Goal: Transaction & Acquisition: Purchase product/service

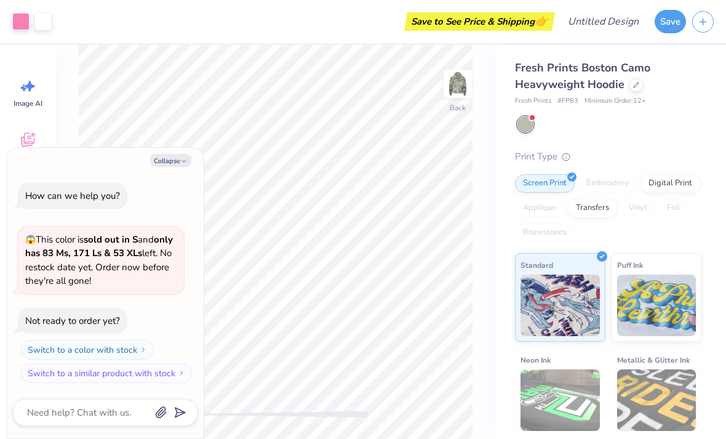
click at [180, 164] on button "Collapse" at bounding box center [170, 160] width 41 height 13
type textarea "x"
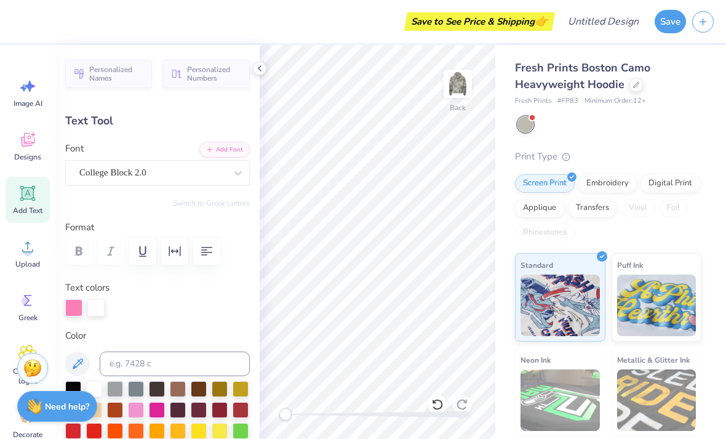
scroll to position [0, 1]
type textarea "A"
type textarea "alpha delta pi"
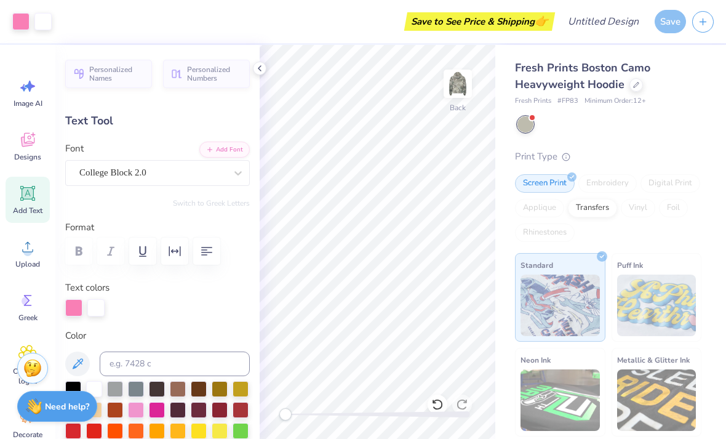
type input "5.48"
type input "0.98"
type input "6.43"
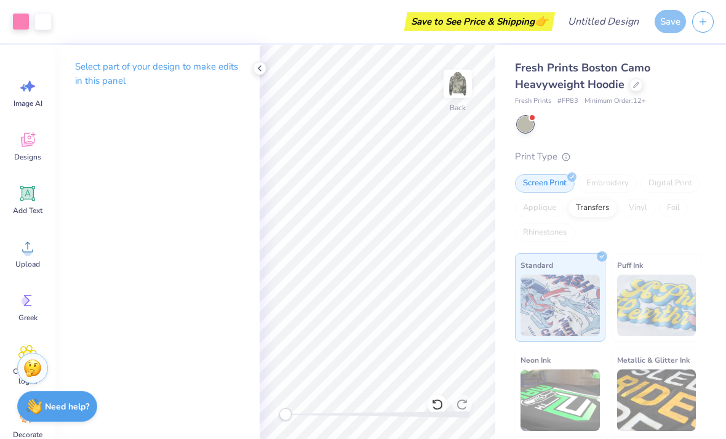
click at [257, 66] on icon at bounding box center [260, 68] width 10 height 10
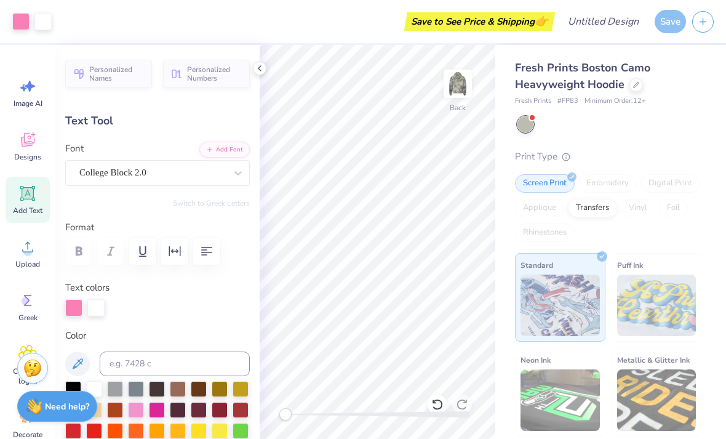
type input "5.48"
type input "0.98"
type input "8.15"
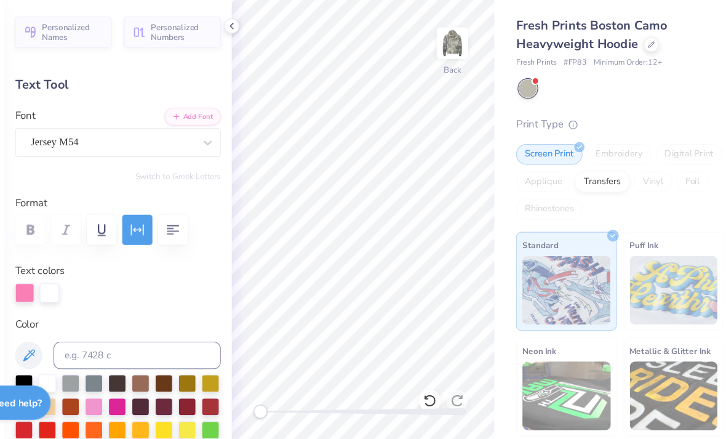
scroll to position [1, 2]
type textarea "est 1851"
click at [149, 402] on div at bounding box center [157, 410] width 16 height 16
click at [600, 116] on div at bounding box center [609, 124] width 184 height 16
click at [128, 402] on div at bounding box center [136, 410] width 16 height 16
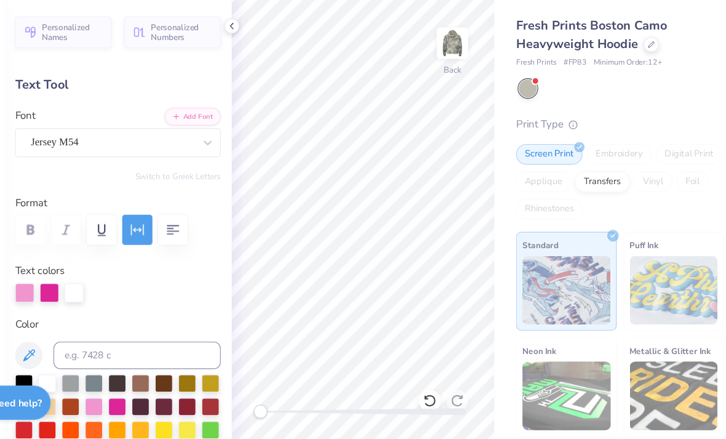
click at [604, 88] on div "Fresh Prints Boston Camo Heavyweight Hoodie Fresh Prints # FP83 Minimum Order: …" at bounding box center [608, 295] width 186 height 471
click at [255, 63] on icon at bounding box center [260, 68] width 10 height 10
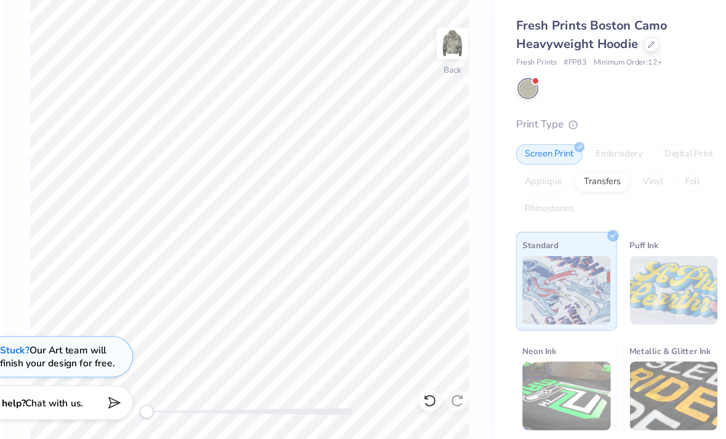
type input "17.56"
type input "4.55"
type input "2.76"
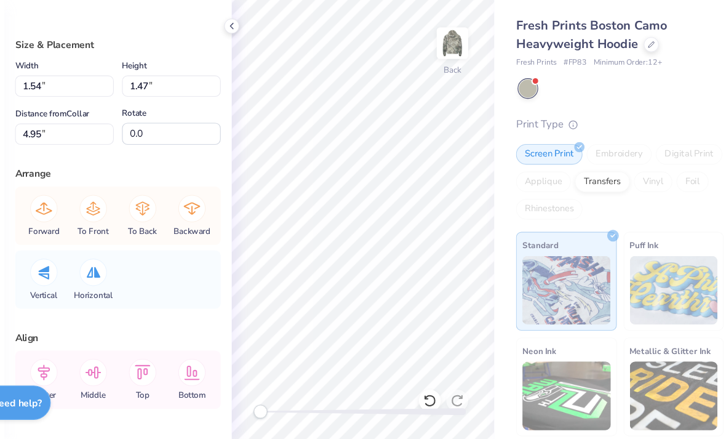
type input "1.63"
type input "1.55"
click at [167, 220] on icon at bounding box center [179, 232] width 25 height 25
click at [133, 212] on div "Forward To Front To Back Backward" at bounding box center [157, 238] width 177 height 52
click at [607, 116] on div at bounding box center [609, 124] width 184 height 16
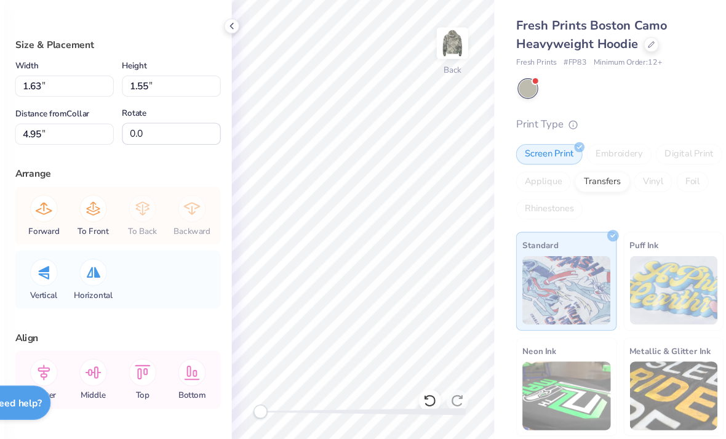
click at [255, 63] on icon at bounding box center [260, 68] width 10 height 10
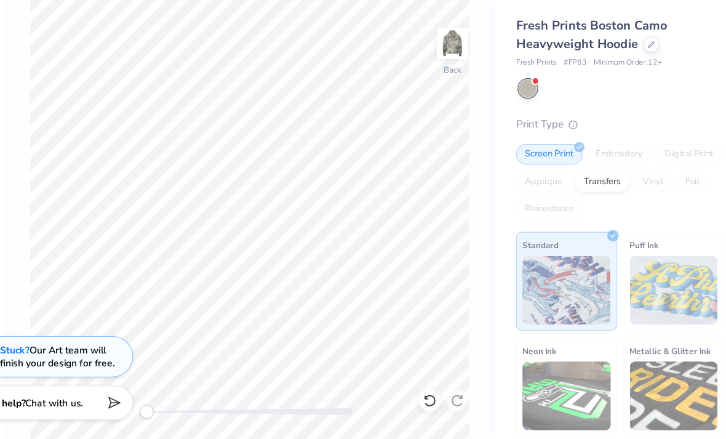
type input "0.39"
type input "0.37"
type input "6.13"
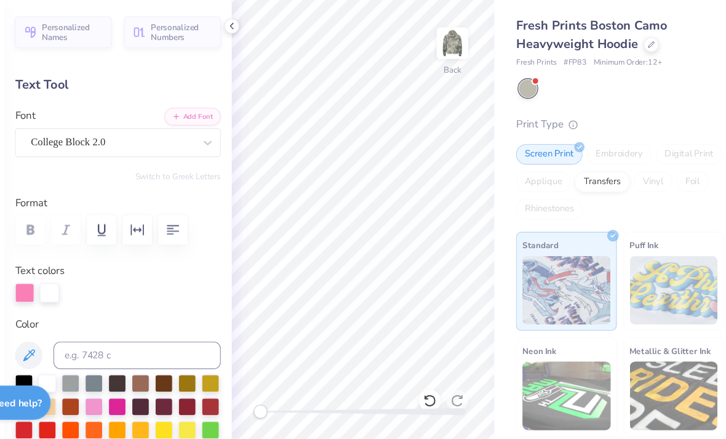
click at [621, 97] on div "Fresh Prints Boston Camo Heavyweight Hoodie Fresh Prints # FP83 Minimum Order: …" at bounding box center [608, 295] width 186 height 471
click at [255, 63] on icon at bounding box center [260, 68] width 10 height 10
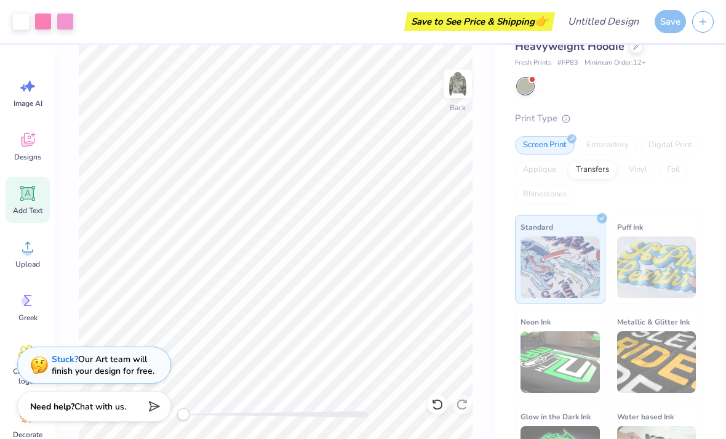
scroll to position [37, 0]
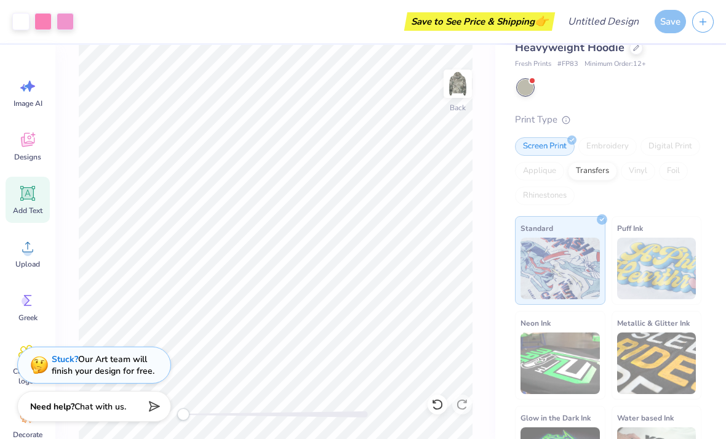
click at [671, 22] on div "Save" at bounding box center [670, 21] width 31 height 23
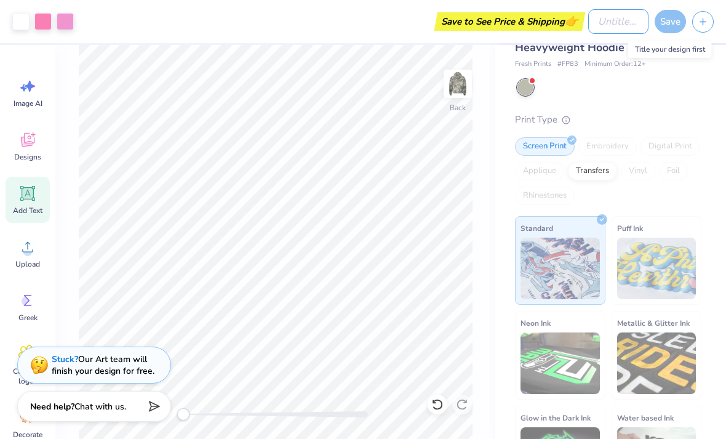
click at [588, 17] on input "Design Title" at bounding box center [618, 21] width 60 height 25
type input "Adpi camo"
click at [661, 25] on div "Save" at bounding box center [670, 21] width 31 height 23
click at [674, 15] on div "Save" at bounding box center [670, 21] width 31 height 23
click at [661, 67] on div "Each element in your design needs to be smaller than 15"w x 18"h for standard s…" at bounding box center [657, 60] width 123 height 39
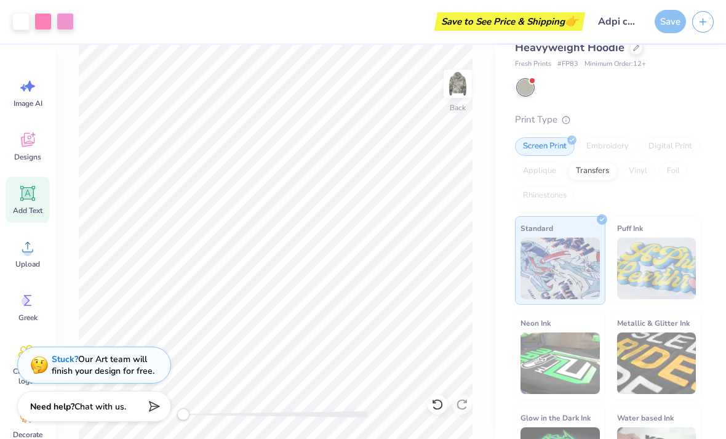
click at [668, 25] on div "Save" at bounding box center [670, 21] width 31 height 23
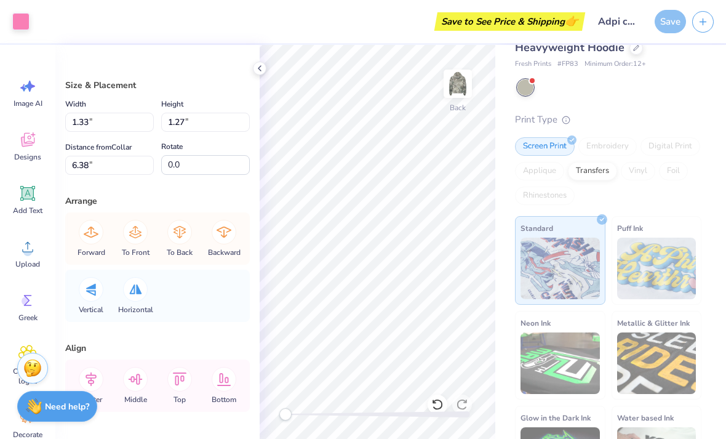
type input "0.66"
type input "0.63"
type input "1.32"
type input "1.26"
type input "1.33"
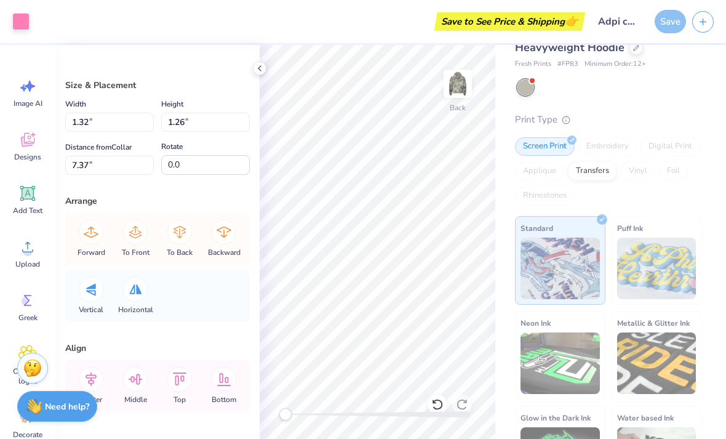
type input "1.27"
type input "7.37"
type input "1.37"
type input "1.31"
type input "1.45"
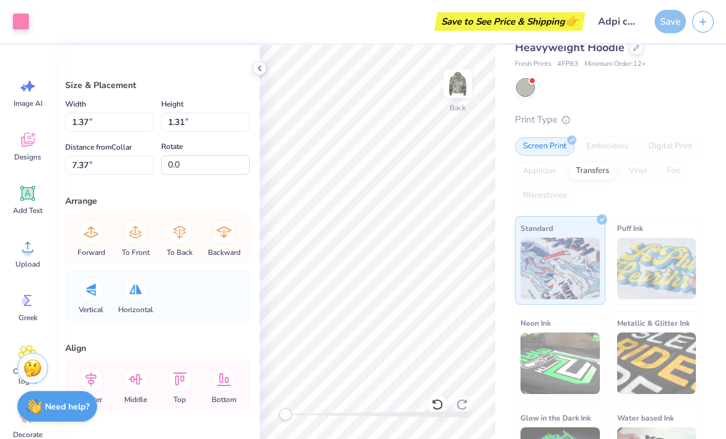
type input "1.38"
type input "7.29"
type input "1.29"
type input "1.23"
type input "7.44"
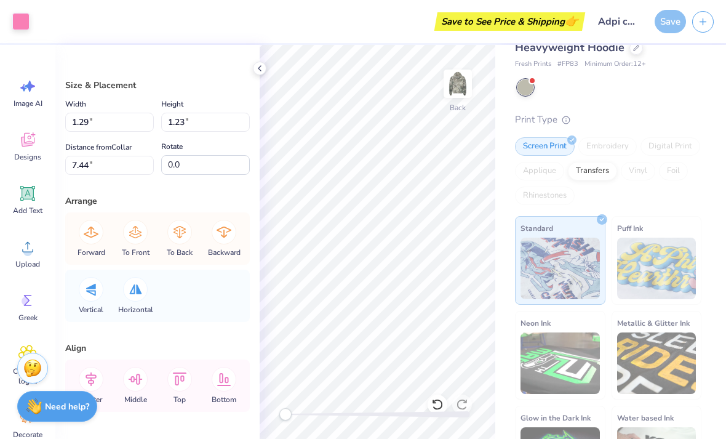
click at [696, 97] on div "Fresh Prints Boston Camo Heavyweight Hoodie Fresh Prints # FP83 Minimum Order: …" at bounding box center [608, 258] width 186 height 471
click at [666, 18] on div "Save" at bounding box center [670, 21] width 31 height 23
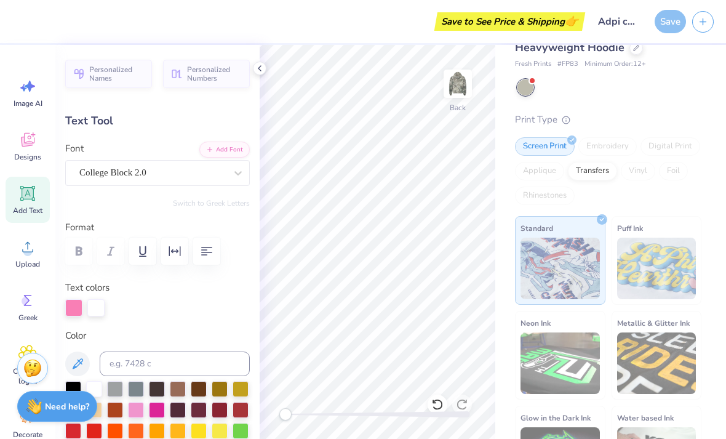
scroll to position [0, 2]
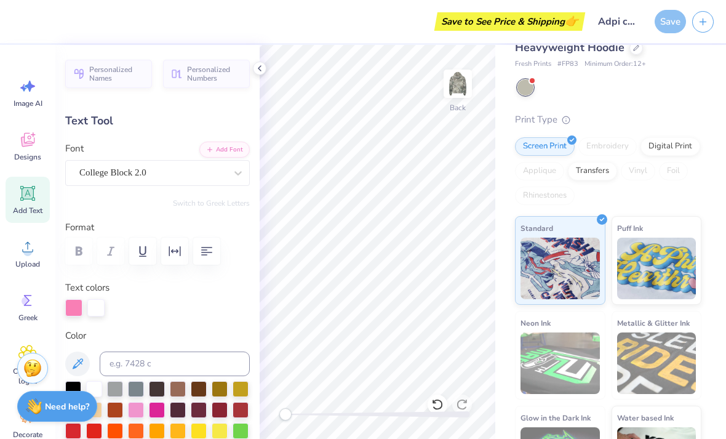
type input "14.93"
type input "3.87"
click at [716, 122] on div "Fresh Prints Boston Camo Heavyweight Hoodie Fresh Prints # FP83 Minimum Order: …" at bounding box center [610, 251] width 231 height 486
click at [698, 124] on div "Print Type" at bounding box center [608, 120] width 186 height 14
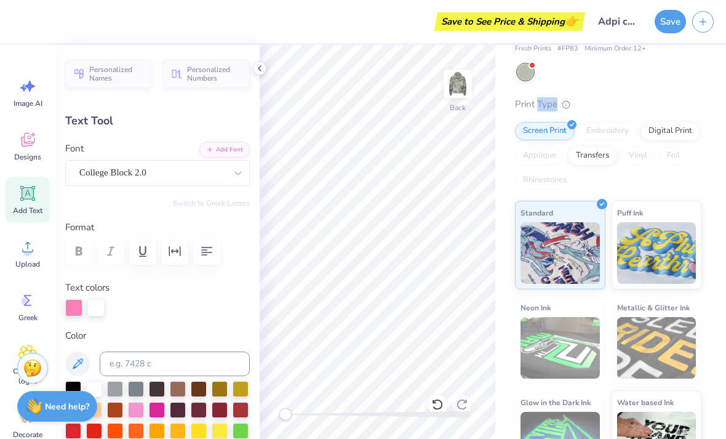
scroll to position [54, 0]
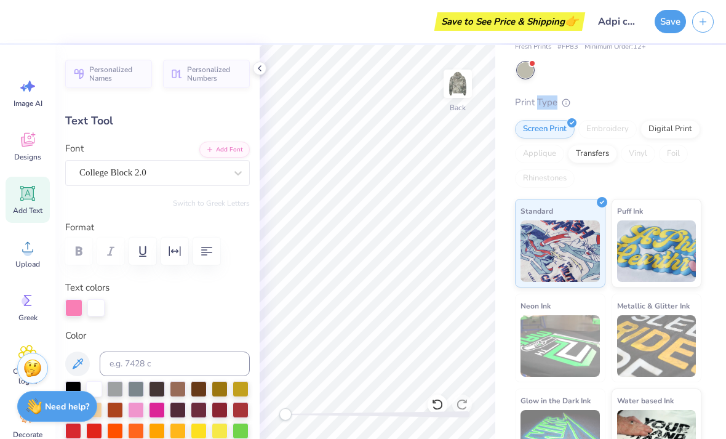
click at [686, 87] on div "Fresh Prints Boston Camo Heavyweight Hoodie Fresh Prints # FP83 Minimum Order: …" at bounding box center [608, 241] width 186 height 471
click at [670, 16] on button "Save" at bounding box center [670, 21] width 31 height 23
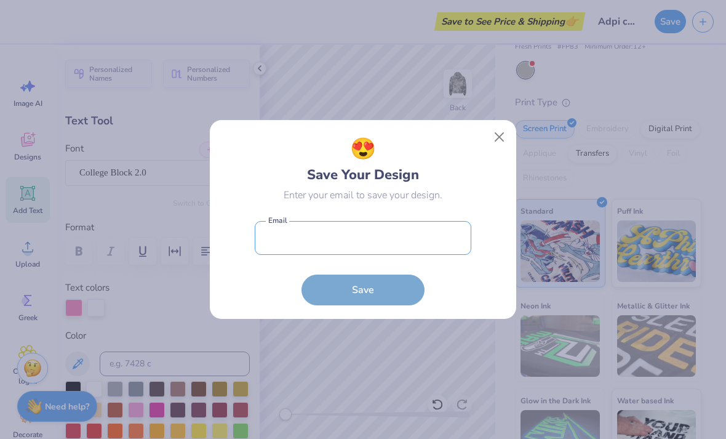
click at [391, 240] on input "email" at bounding box center [363, 238] width 217 height 34
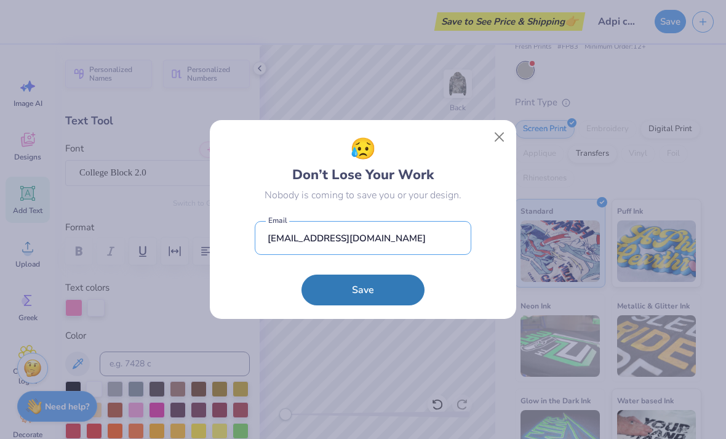
type input "juleswalsh76@icloud.com"
click at [388, 298] on button "Save" at bounding box center [362, 289] width 123 height 31
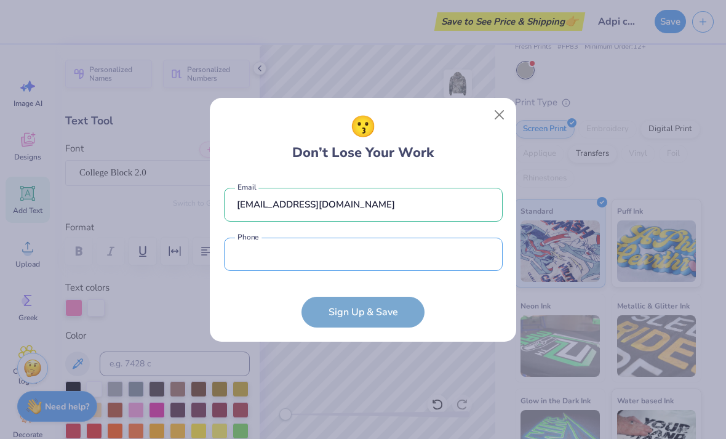
click at [436, 248] on input "tel" at bounding box center [363, 254] width 279 height 34
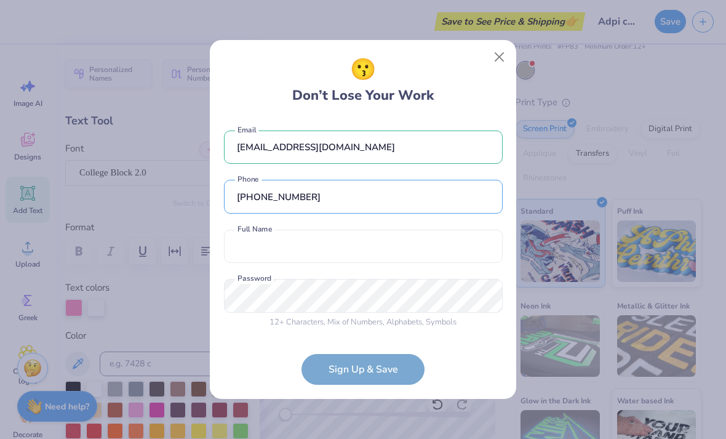
type input "(845) 842-0082"
click at [367, 365] on form "juleswalsh76@icloud.com Email (845) 842-0082 Phone Full Name is a required fiel…" at bounding box center [363, 251] width 279 height 267
click at [367, 380] on form "juleswalsh76@icloud.com Email (845) 842-0082 Phone Full Name is a required fiel…" at bounding box center [363, 251] width 279 height 267
click at [372, 372] on form "juleswalsh76@icloud.com Email (845) 842-0082 Phone Full Name is a required fiel…" at bounding box center [363, 251] width 279 height 267
click at [386, 238] on input "text" at bounding box center [363, 246] width 279 height 34
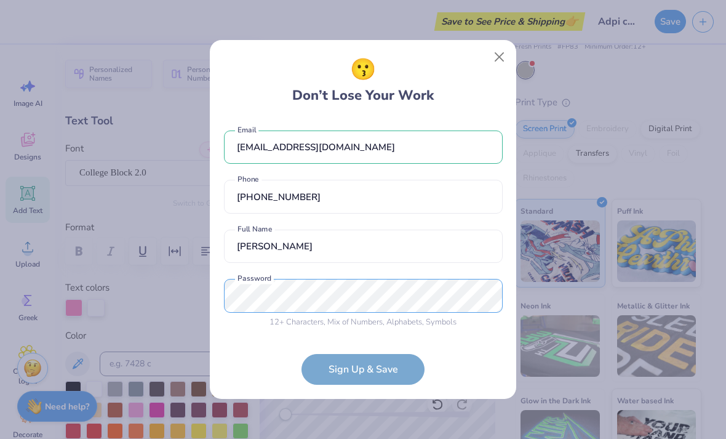
click at [417, 293] on div "juleswalsh76@icloud.com Email (845) 842-0082 Phone Jules Walsh Both first and l…" at bounding box center [363, 226] width 279 height 217
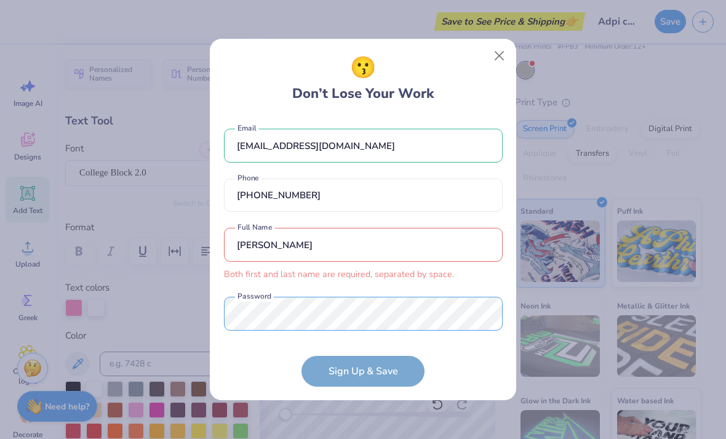
scroll to position [15, 0]
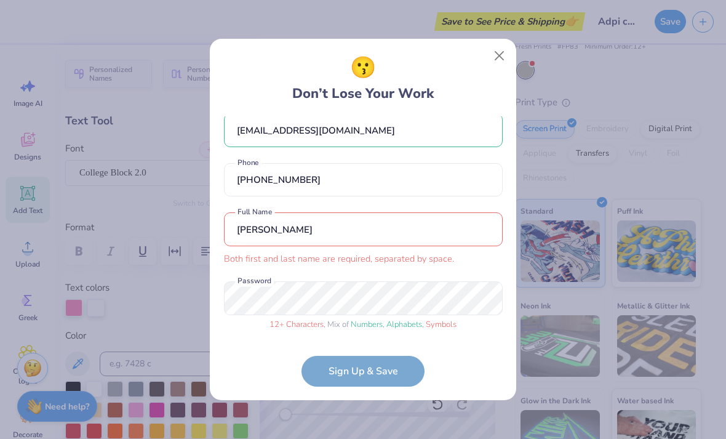
click at [367, 375] on form "juleswalsh76@icloud.com Email (845) 842-0082 Phone Jules Walsh Both first and l…" at bounding box center [363, 251] width 279 height 270
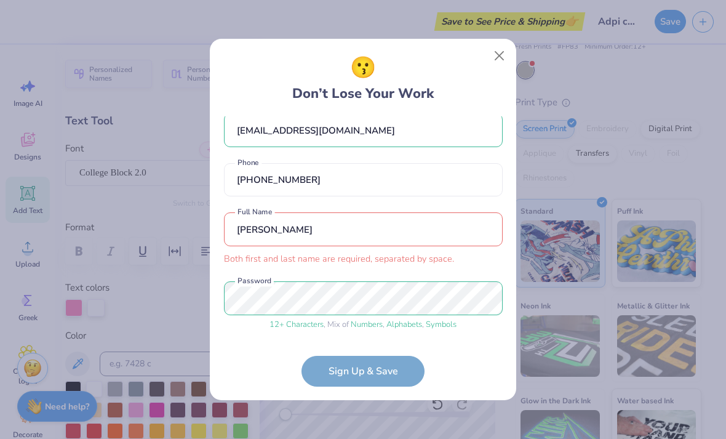
click at [367, 227] on input "Jules Walsh" at bounding box center [363, 229] width 279 height 34
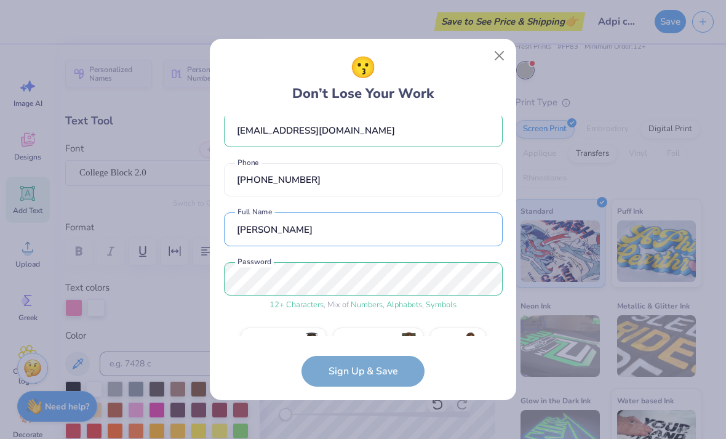
type input "Jules Walsh"
click at [385, 368] on form "juleswalsh76@icloud.com Email (845) 842-0082 Phone Jules Walsh Full Name 12 + C…" at bounding box center [363, 251] width 279 height 270
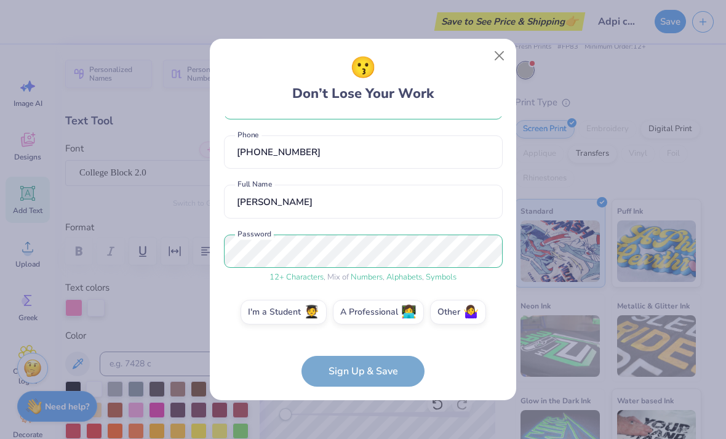
click at [302, 313] on label "I'm a Student 🧑‍🎓" at bounding box center [284, 312] width 86 height 25
click at [359, 354] on input "I'm a Student 🧑‍🎓" at bounding box center [363, 358] width 8 height 8
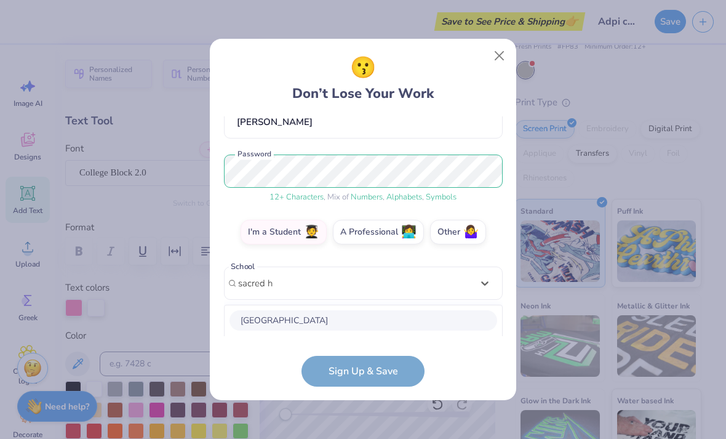
scroll to position [277, 0]
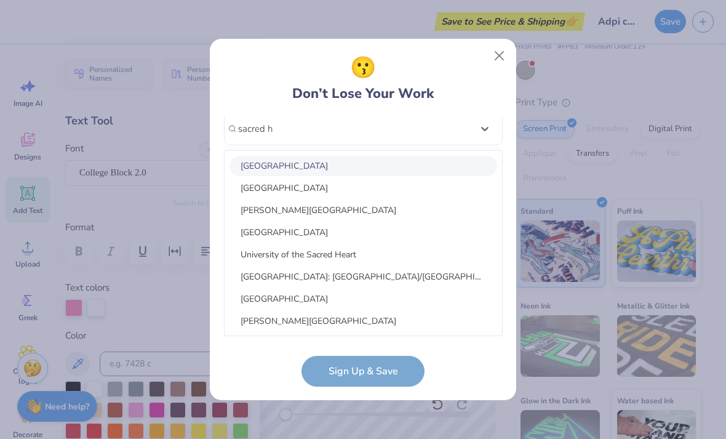
click at [362, 162] on div "Sacred Heart University" at bounding box center [363, 166] width 268 height 20
type input "sacred h"
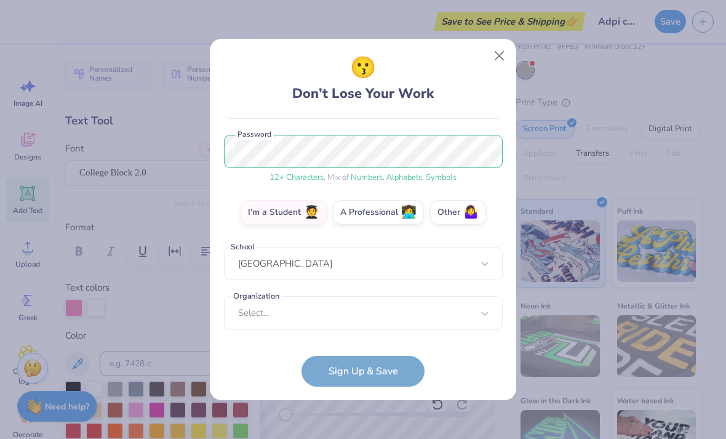
scroll to position [142, 0]
click at [361, 370] on form "juleswalsh76@icloud.com Email (845) 842-0082 Phone Jules Walsh Full Name 12 + C…" at bounding box center [363, 251] width 279 height 270
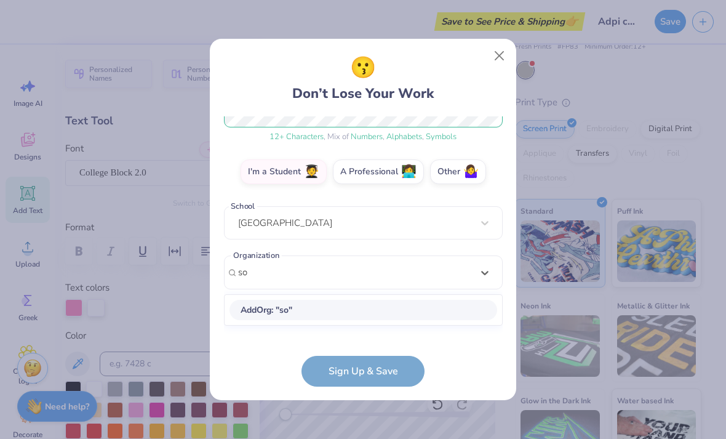
scroll to position [0, 0]
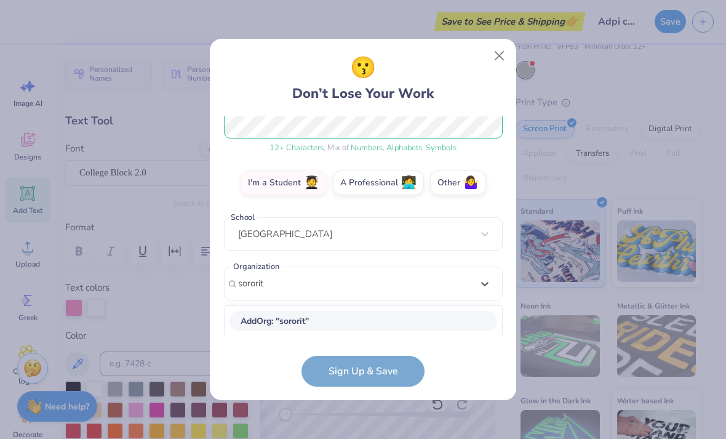
type input "sorority"
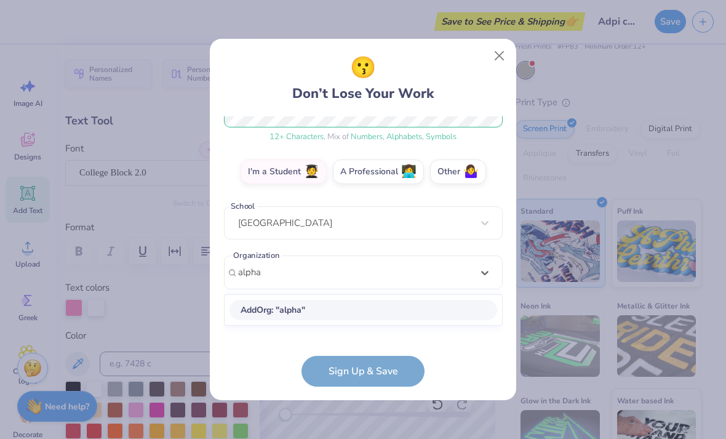
scroll to position [173, 0]
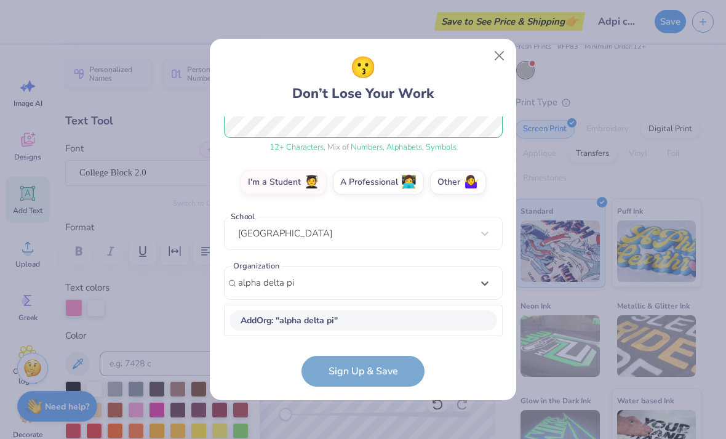
type input "alpha delta pi"
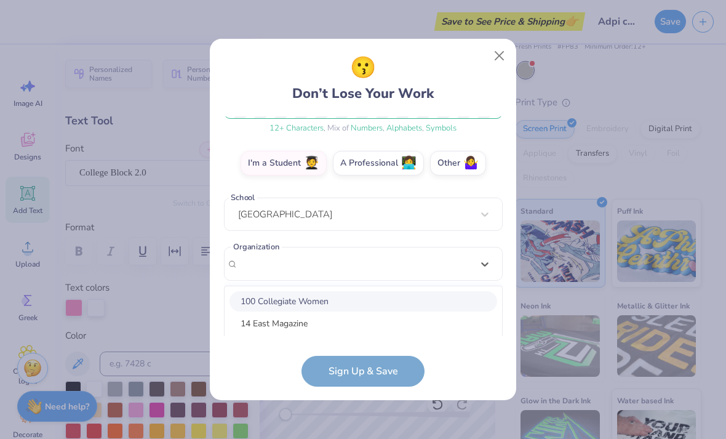
scroll to position [327, 0]
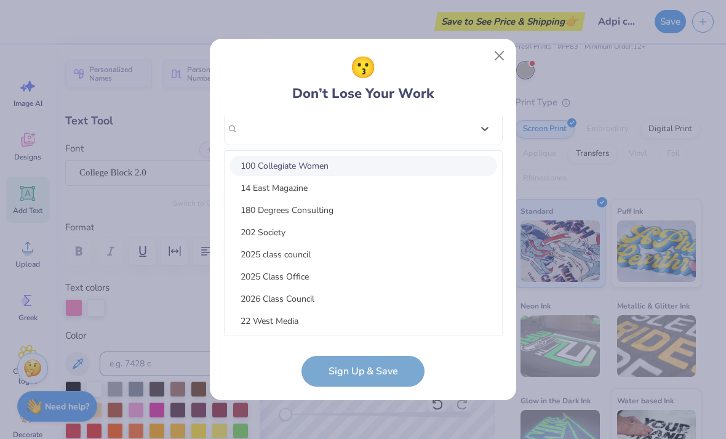
click at [374, 372] on form "juleswalsh76@icloud.com Email (845) 842-0082 Phone Jules Walsh Full Name 12 + C…" at bounding box center [363, 251] width 279 height 270
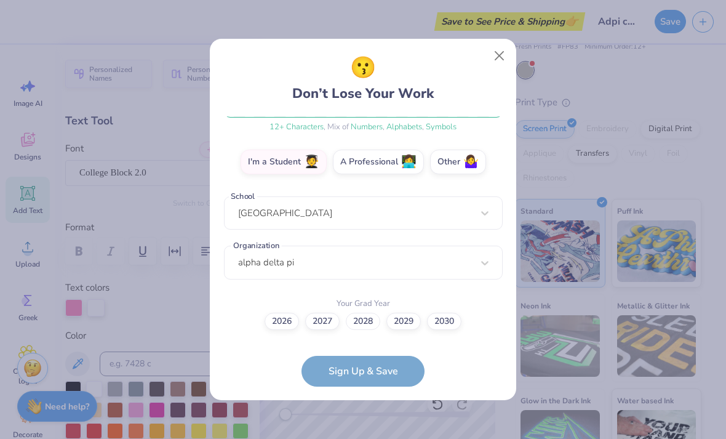
click at [367, 313] on label "2028" at bounding box center [363, 321] width 34 height 17
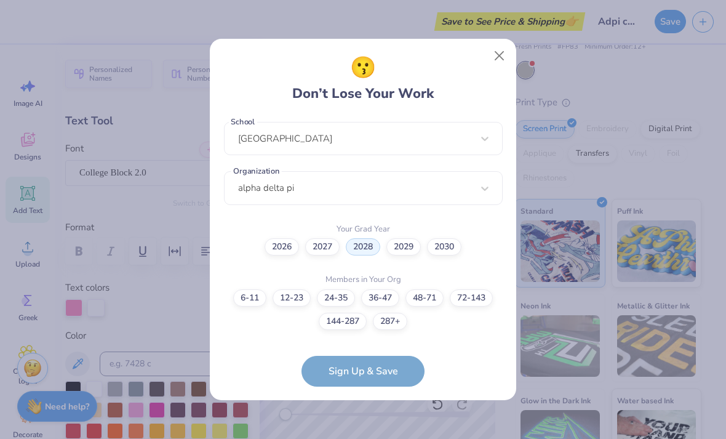
scroll to position [265, 0]
click at [362, 370] on form "juleswalsh76@icloud.com Email (845) 842-0082 Phone Jules Walsh Full Name 12 + C…" at bounding box center [363, 251] width 279 height 270
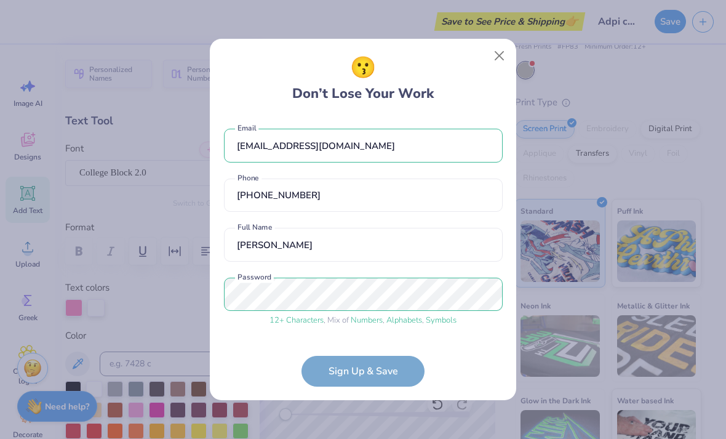
scroll to position [0, 0]
click at [382, 366] on form "juleswalsh76@icloud.com Email (845) 842-0082 Phone Jules Walsh Full Name 12 + C…" at bounding box center [363, 251] width 279 height 270
click at [406, 371] on form "juleswalsh76@icloud.com Email (845) 842-0082 Phone Jules Walsh Full Name 12 + C…" at bounding box center [363, 251] width 279 height 270
click at [403, 371] on form "juleswalsh76@icloud.com Email (845) 842-0082 Phone Jules Walsh Full Name 12 + C…" at bounding box center [363, 251] width 279 height 270
click at [398, 365] on form "juleswalsh76@icloud.com Email (845) 842-0082 Phone Jules Walsh Full Name 12 + C…" at bounding box center [363, 251] width 279 height 270
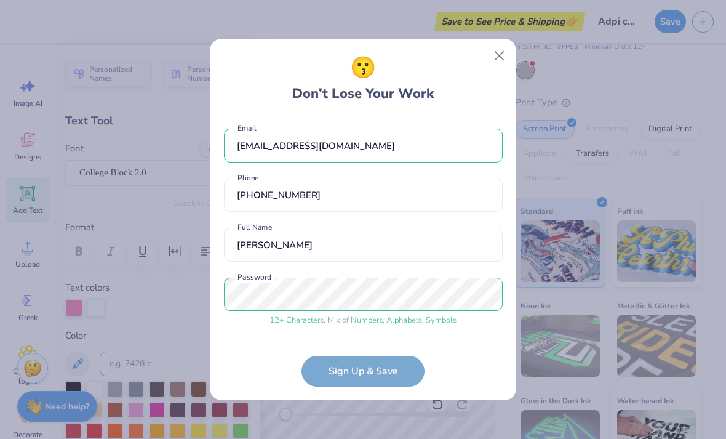
click at [391, 365] on form "juleswalsh76@icloud.com Email (845) 842-0082 Phone Jules Walsh Full Name 12 + C…" at bounding box center [363, 251] width 279 height 270
click at [358, 378] on form "juleswalsh76@icloud.com Email (845) 842-0082 Phone Jules Walsh Full Name 12 + C…" at bounding box center [363, 251] width 279 height 270
click at [367, 372] on form "juleswalsh76@icloud.com Email (845) 842-0082 Phone Jules Walsh Full Name 12 + C…" at bounding box center [363, 251] width 279 height 270
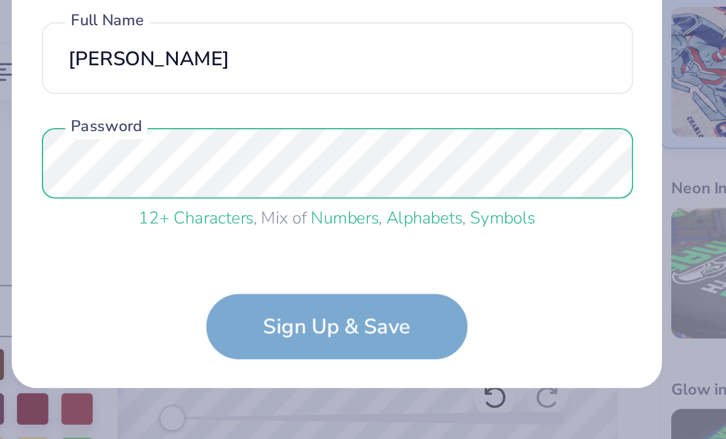
click at [224, 152] on form "juleswalsh76@icloud.com Email (845) 842-0082 Phone Jules Walsh Full Name 12 + C…" at bounding box center [363, 251] width 279 height 270
click at [224, 158] on form "juleswalsh76@icloud.com Email (845) 842-0082 Phone Jules Walsh Full Name 12 + C…" at bounding box center [363, 251] width 279 height 270
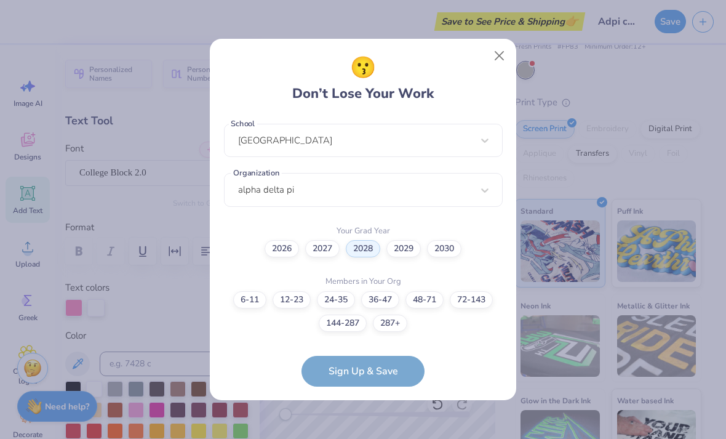
scroll to position [265, 0]
click at [349, 315] on label "144-287" at bounding box center [343, 323] width 48 height 17
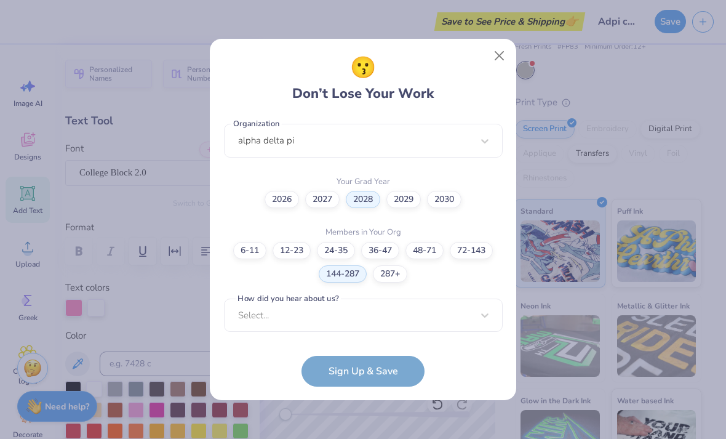
scroll to position [500, 0]
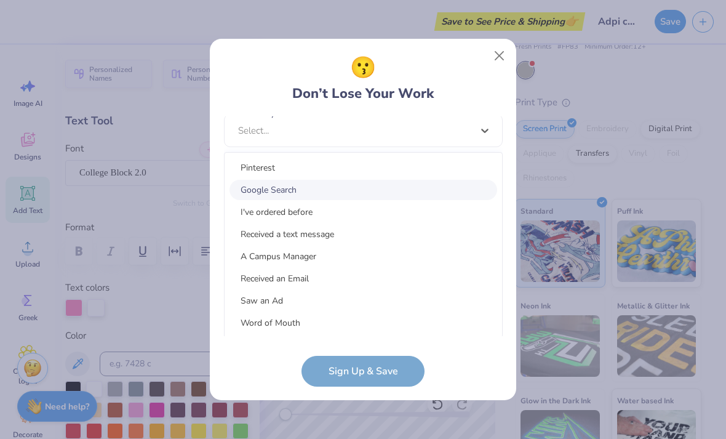
click at [309, 184] on div "Google Search" at bounding box center [363, 190] width 268 height 20
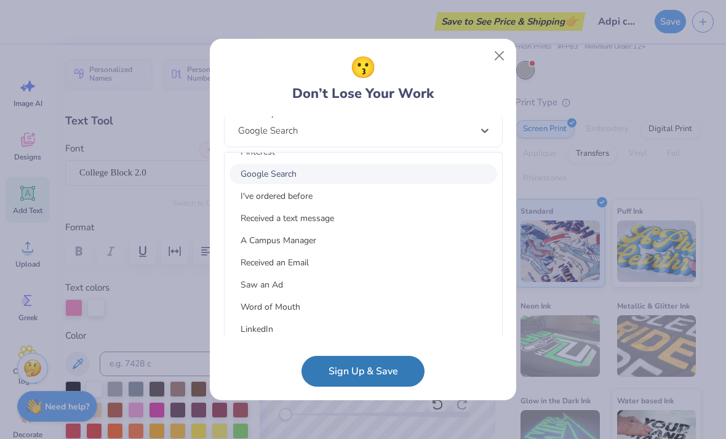
scroll to position [36, 0]
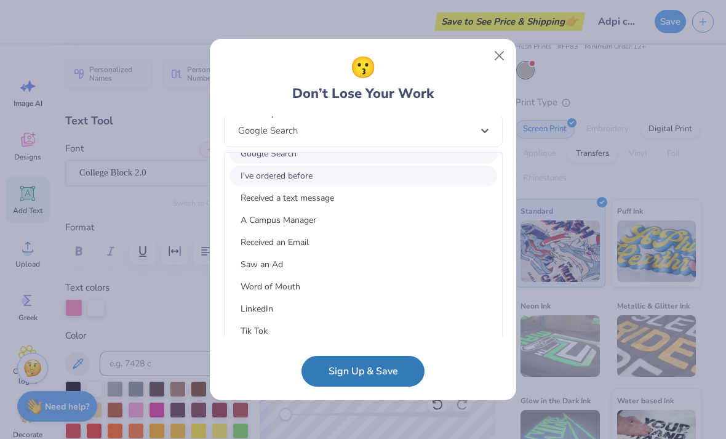
click at [318, 167] on div "I've ordered before" at bounding box center [363, 176] width 268 height 20
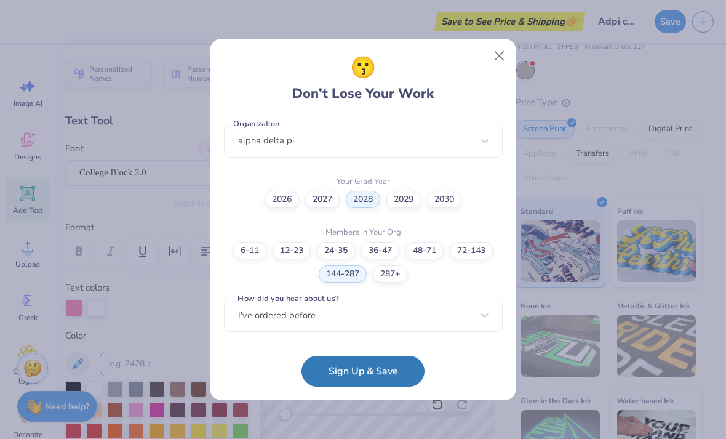
click at [365, 365] on button "Sign Up & Save" at bounding box center [362, 371] width 123 height 31
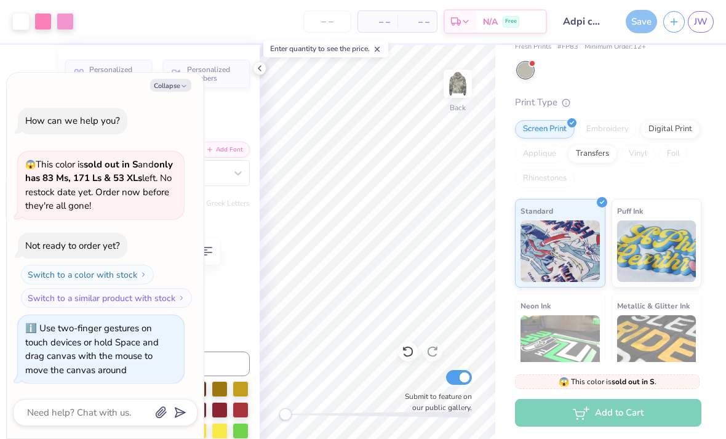
click at [180, 90] on icon "button" at bounding box center [183, 85] width 7 height 7
type textarea "x"
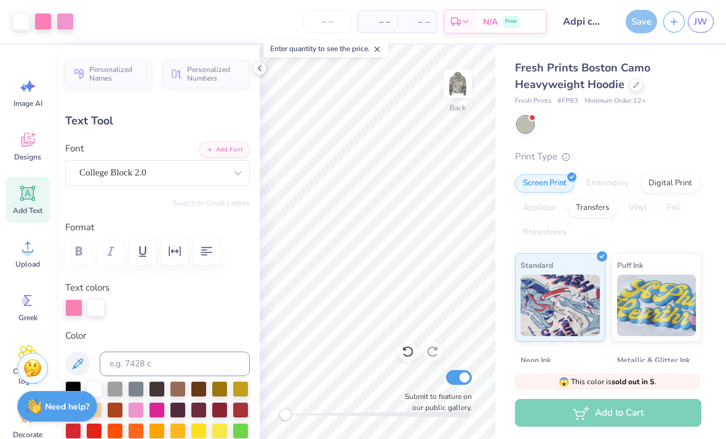
scroll to position [33, 0]
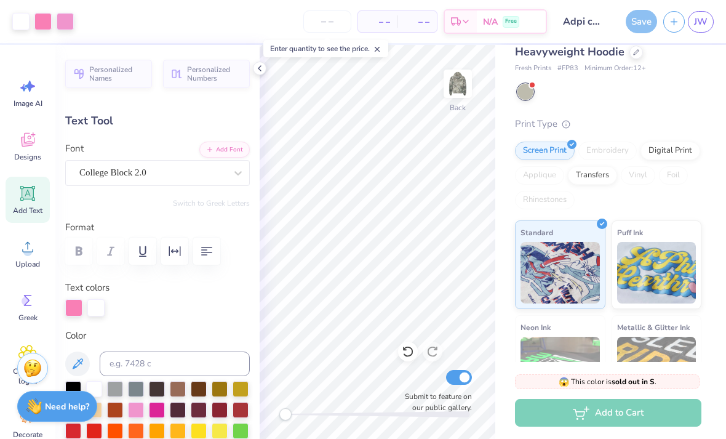
click at [671, 26] on button "button" at bounding box center [674, 22] width 22 height 22
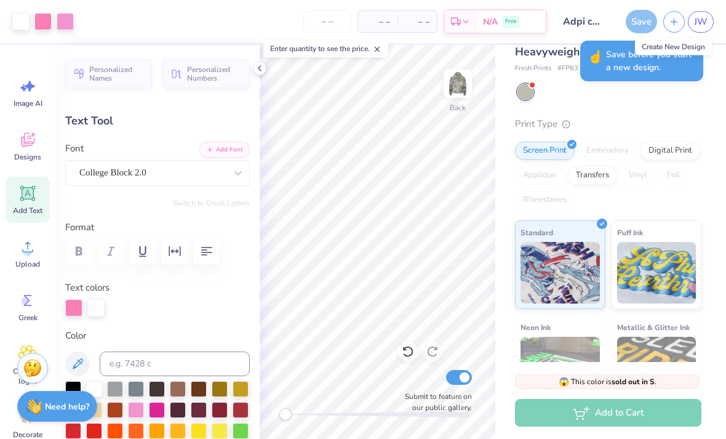
scroll to position [18, 0]
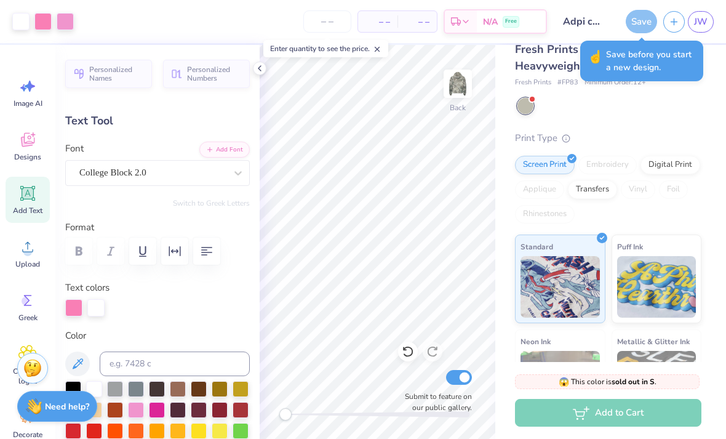
click at [644, 17] on div "Save" at bounding box center [641, 21] width 31 height 23
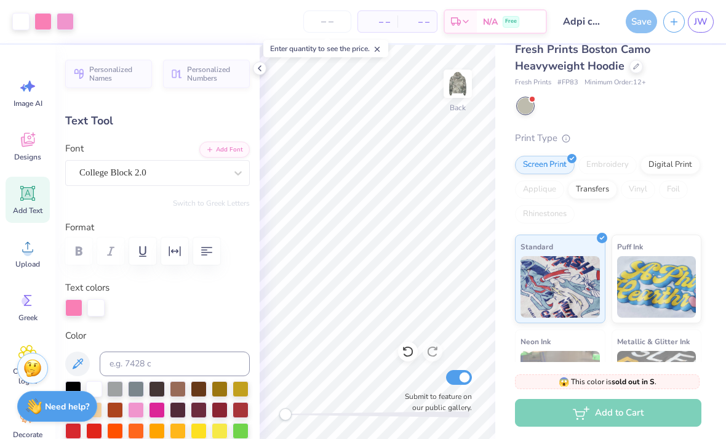
click at [635, 30] on div "Save" at bounding box center [641, 21] width 31 height 23
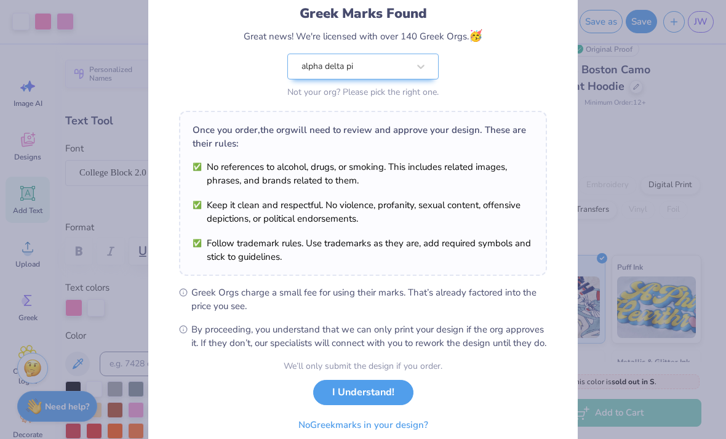
scroll to position [81, 0]
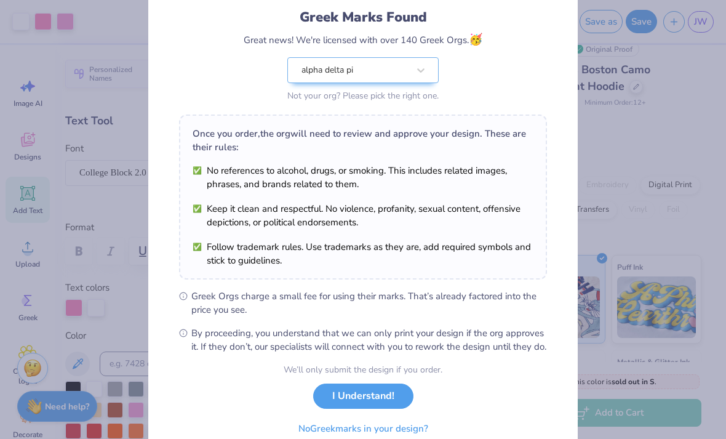
click at [389, 407] on button "I Understand!" at bounding box center [363, 395] width 100 height 25
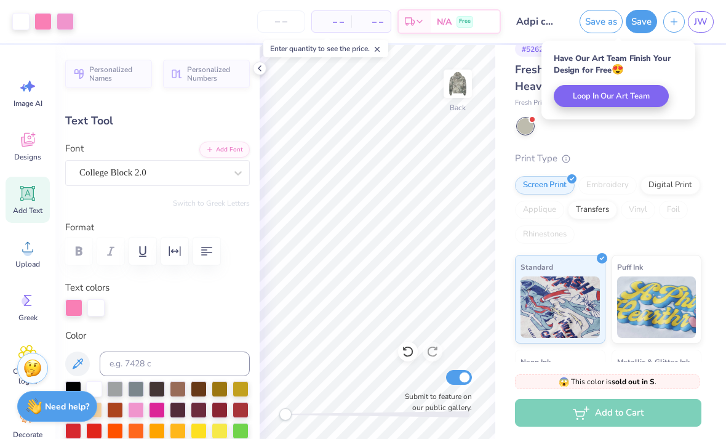
scroll to position [0, 0]
click at [671, 27] on button "button" at bounding box center [674, 22] width 22 height 22
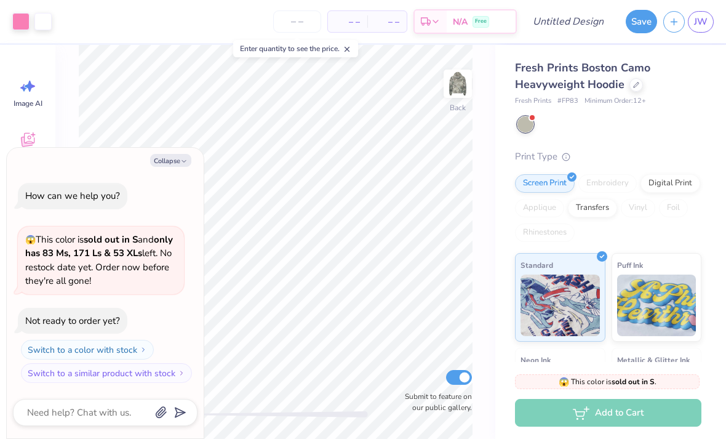
click at [178, 167] on button "Collapse" at bounding box center [170, 160] width 41 height 13
type textarea "x"
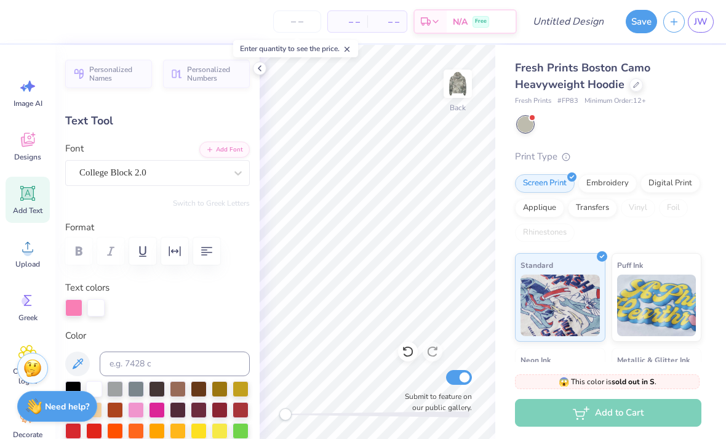
scroll to position [0, 4]
type textarea "ALPHA delta pi"
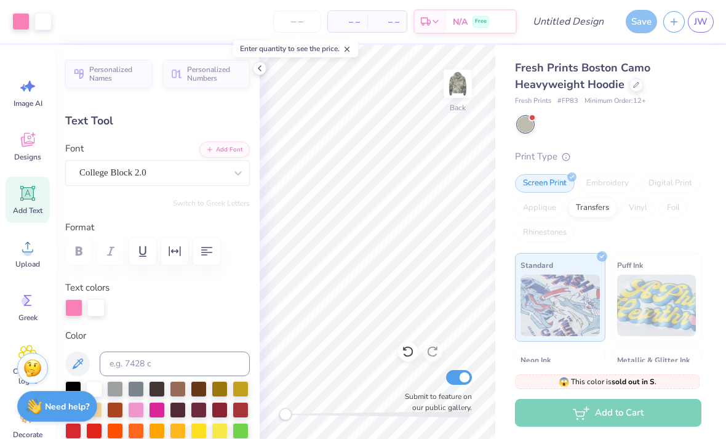
type input "5.48"
type input "0.98"
type input "6.43"
type textarea "est 1851"
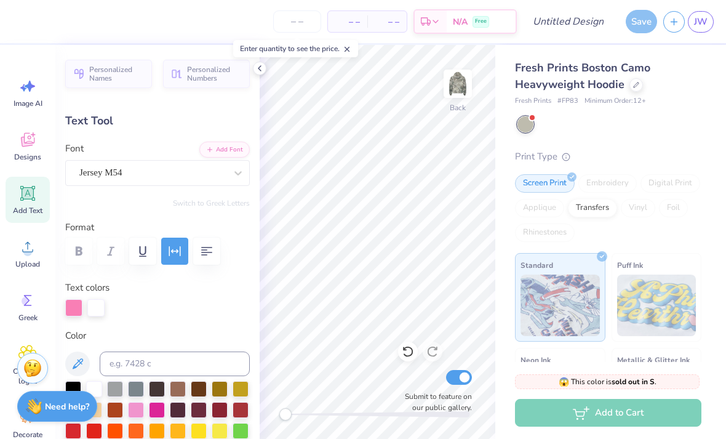
scroll to position [1, 2]
type input "17.56"
type input "4.55"
type input "2.76"
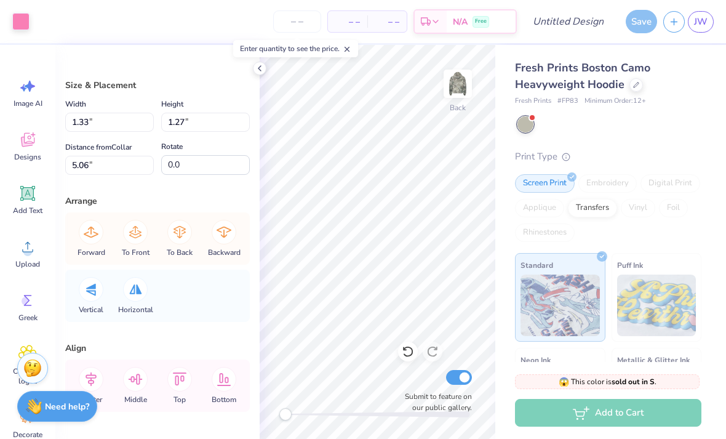
type input "0.90"
type input "0.86"
type input "5.47"
type input "0.37"
type input "0.35"
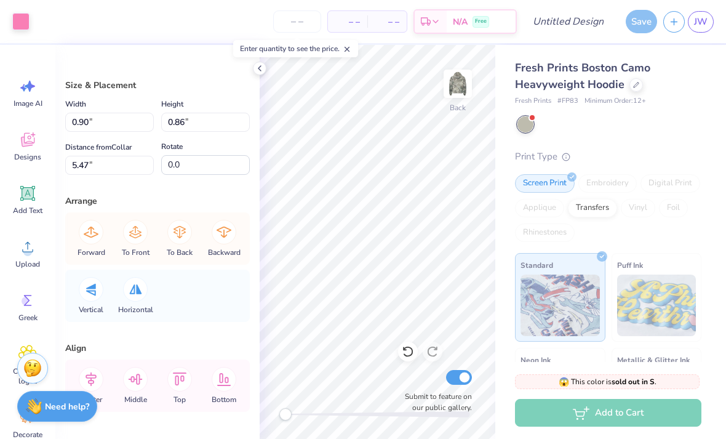
type input "5.97"
type input "1.35"
type input "1.28"
click at [265, 70] on div at bounding box center [260, 69] width 14 height 14
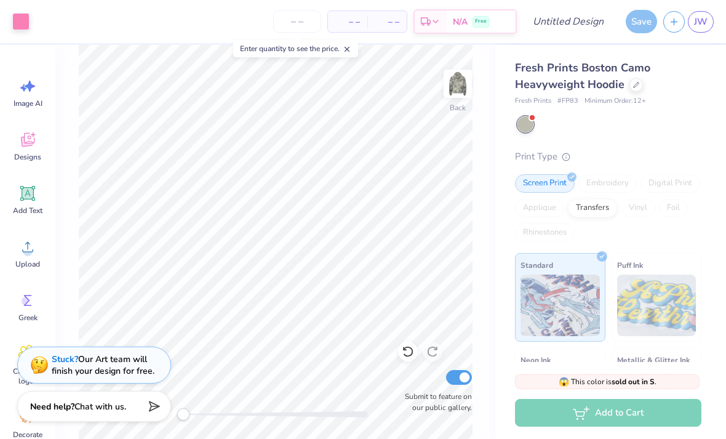
click at [406, 351] on icon at bounding box center [408, 351] width 12 height 12
type input "0.37"
type input "0.35"
click at [406, 354] on icon at bounding box center [408, 351] width 12 height 12
type input "0.90"
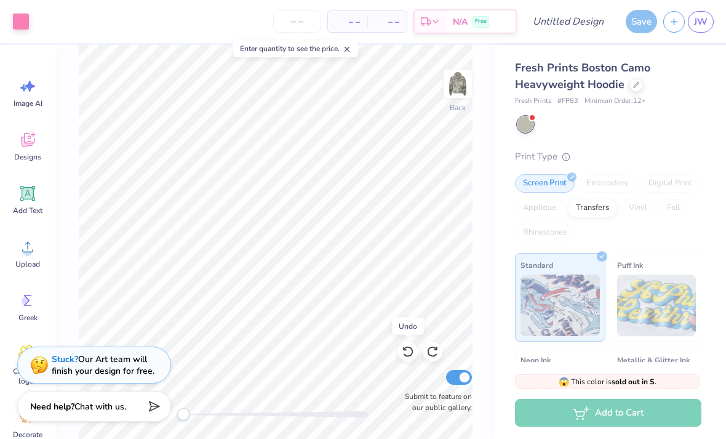
type input "0.86"
type input "5.47"
click at [407, 354] on icon at bounding box center [408, 351] width 12 height 12
type input "1.33"
type input "1.27"
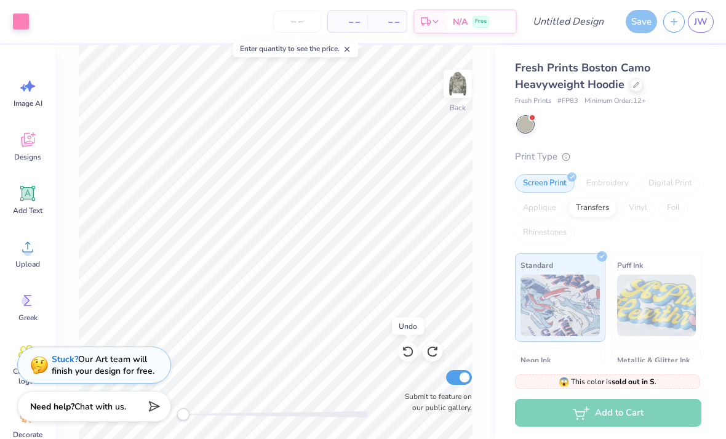
type input "5.06"
click at [690, 136] on div "Fresh Prints Boston Camo Heavyweight Hoodie Fresh Prints # FP83 Minimum Order: …" at bounding box center [608, 295] width 186 height 471
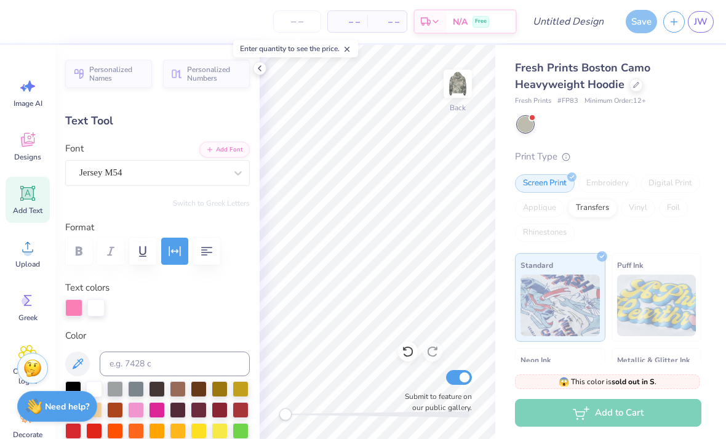
type input "17.56"
type input "4.55"
type input "1.13"
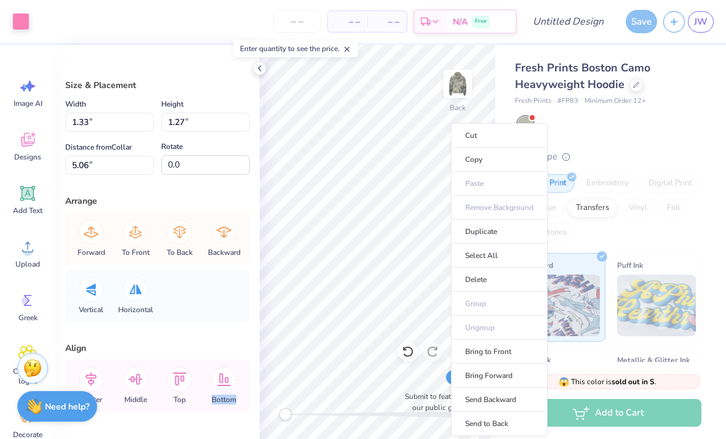
type input "1.02"
type input "0.97"
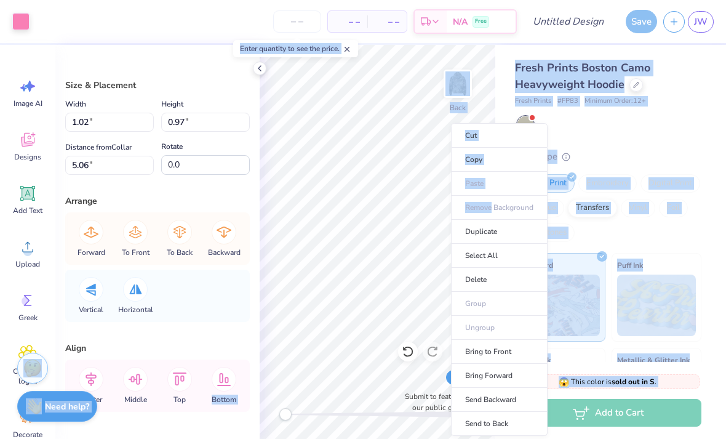
click at [682, 112] on div "Fresh Prints Boston Camo Heavyweight Hoodie Fresh Prints # FP83 Minimum Order: …" at bounding box center [608, 295] width 186 height 471
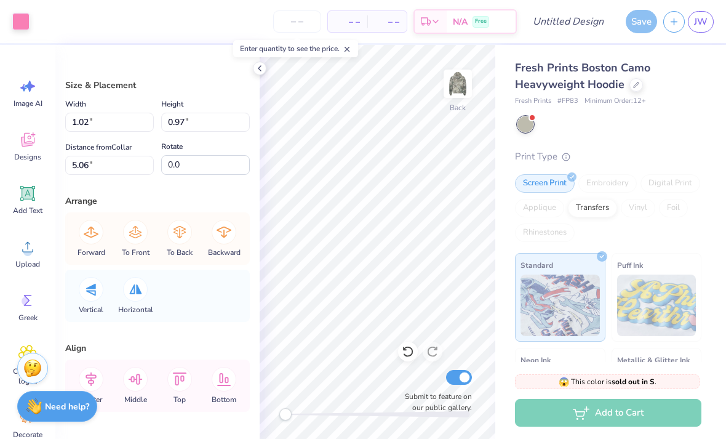
click at [408, 349] on icon at bounding box center [408, 351] width 12 height 12
type input "1.33"
type input "1.27"
click at [407, 351] on icon at bounding box center [408, 351] width 12 height 12
click at [698, 117] on div at bounding box center [609, 124] width 184 height 16
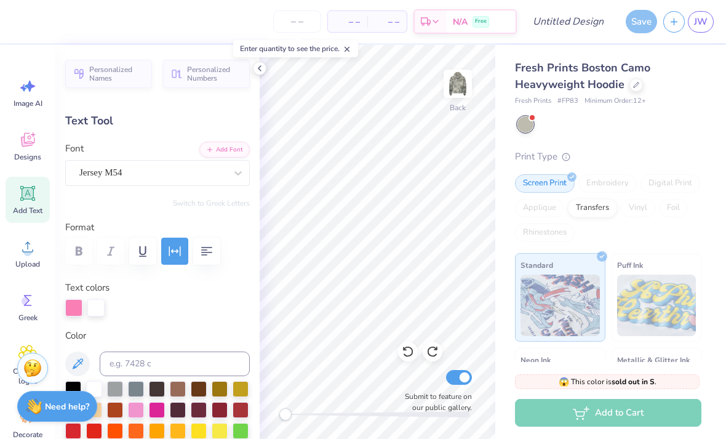
type input "4.07"
type input "0.78"
type input "5.23"
type input "1.00"
click at [699, 110] on div "Fresh Prints Boston Camo Heavyweight Hoodie Fresh Prints # FP83 Minimum Order: …" at bounding box center [608, 295] width 186 height 471
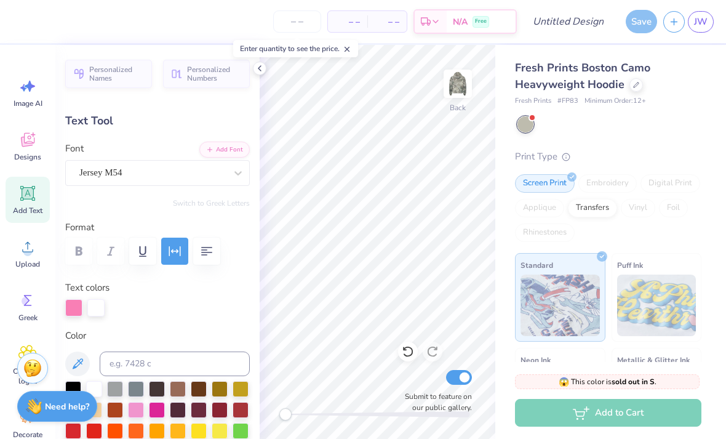
click at [691, 123] on div at bounding box center [609, 124] width 184 height 16
click at [658, 125] on div at bounding box center [609, 124] width 184 height 16
click at [263, 73] on icon at bounding box center [260, 68] width 10 height 10
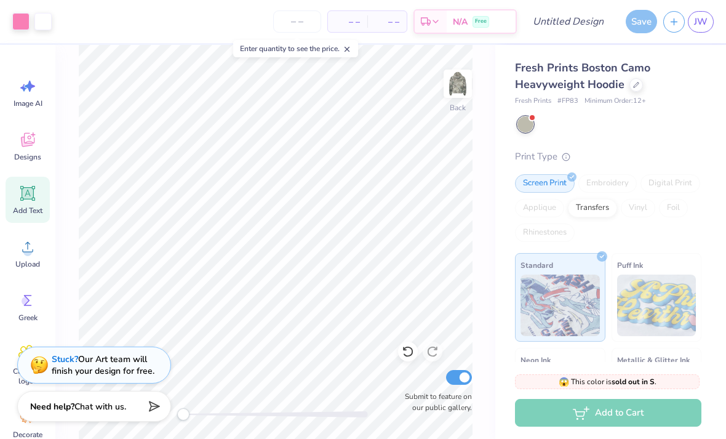
click at [674, 23] on line "button" at bounding box center [674, 21] width 0 height 6
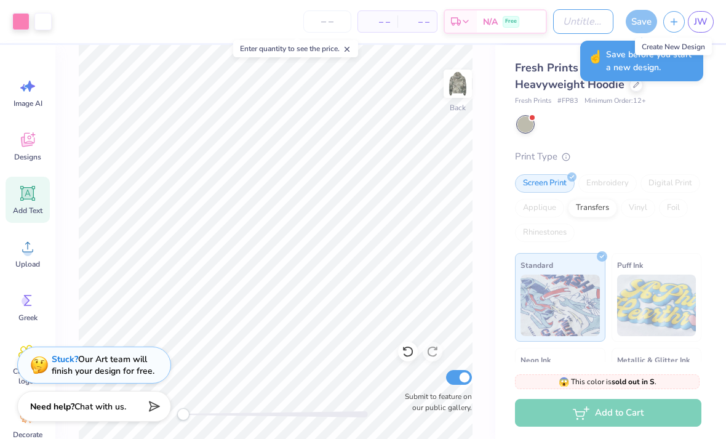
click at [605, 15] on input "Design Title" at bounding box center [583, 21] width 60 height 25
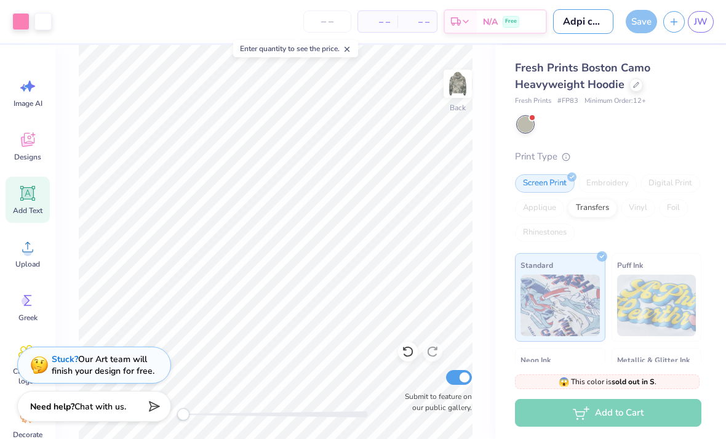
type input "Adpi camo"
click at [634, 25] on div "Save" at bounding box center [641, 21] width 31 height 23
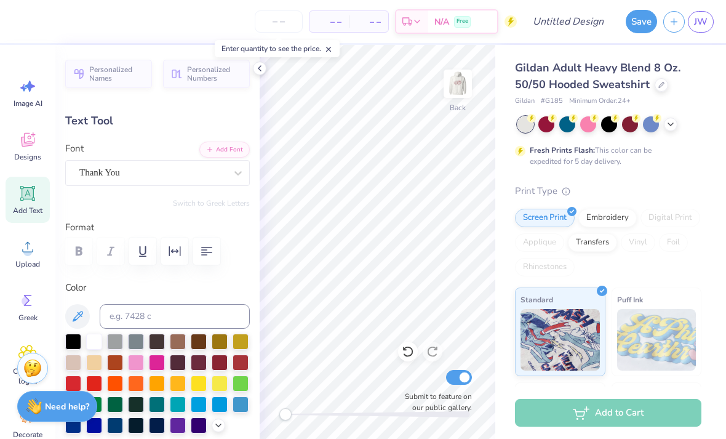
click at [453, 78] on img at bounding box center [457, 83] width 25 height 25
click at [470, 96] on img at bounding box center [457, 83] width 25 height 25
click at [461, 77] on img at bounding box center [457, 83] width 25 height 25
type textarea "Alpha"
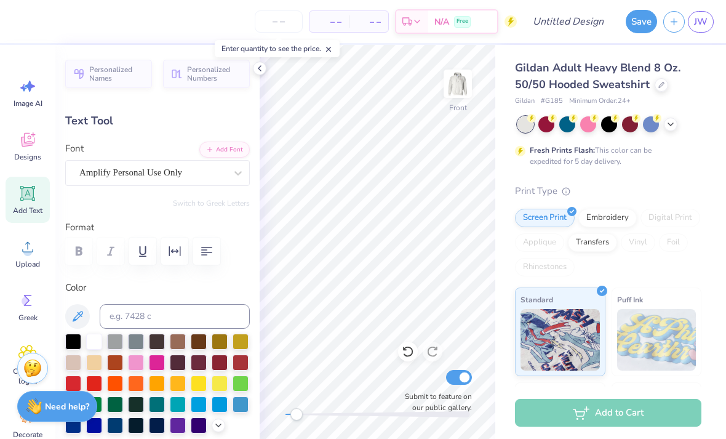
scroll to position [1, 1]
type input "1.83"
type input "0.84"
type input "10.52"
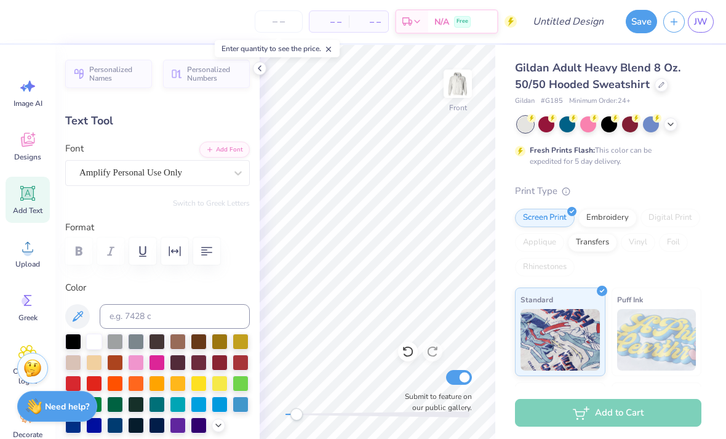
type textarea "Delta"
click at [698, 141] on div "Fresh Prints Flash: This color can be expedited for 5 day delivery." at bounding box center [608, 141] width 186 height 50
type input "0.0"
click at [36, 203] on div "Add Text" at bounding box center [28, 200] width 44 height 46
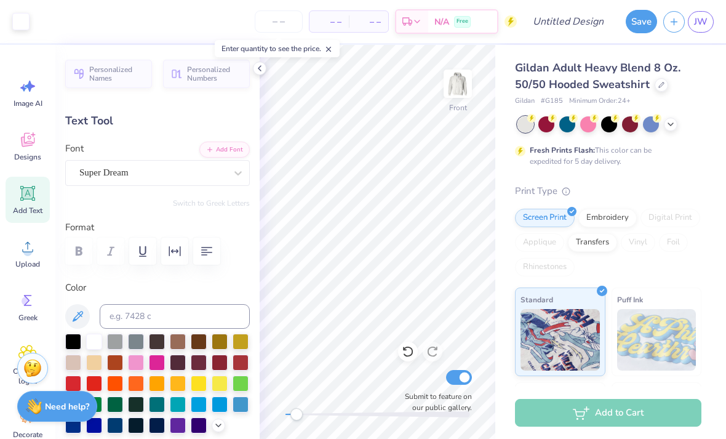
type input "6.58"
type input "1.91"
type input "15.05"
type input "1.64"
type input "0.80"
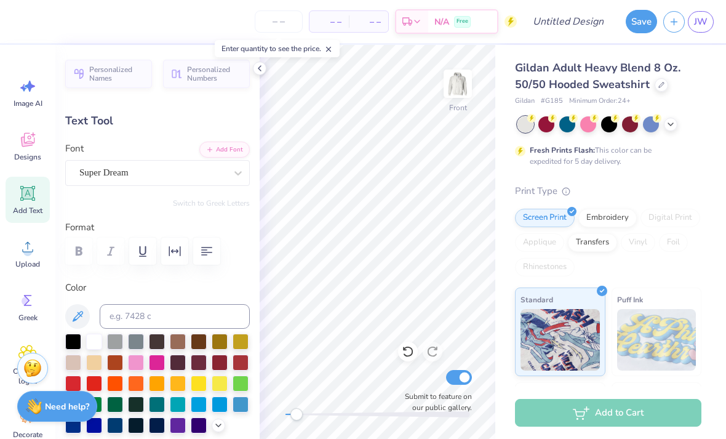
type input "9.71"
type input "0.0"
type input "1.56"
type input "0.78"
type input "10.60"
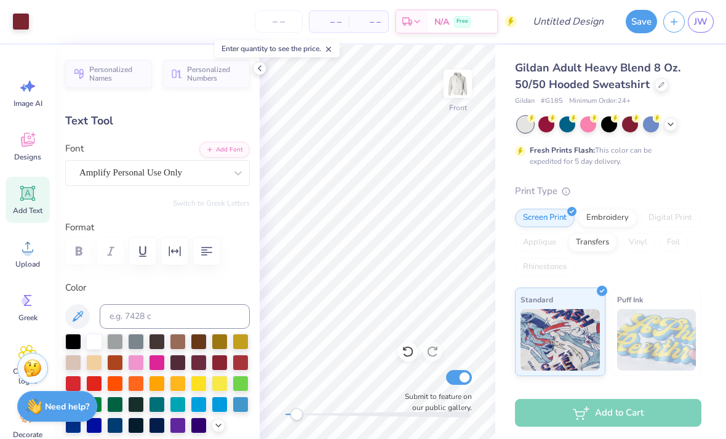
type input "-16.1"
type textarea "Delta Pi"
type input "1.64"
type input "0.80"
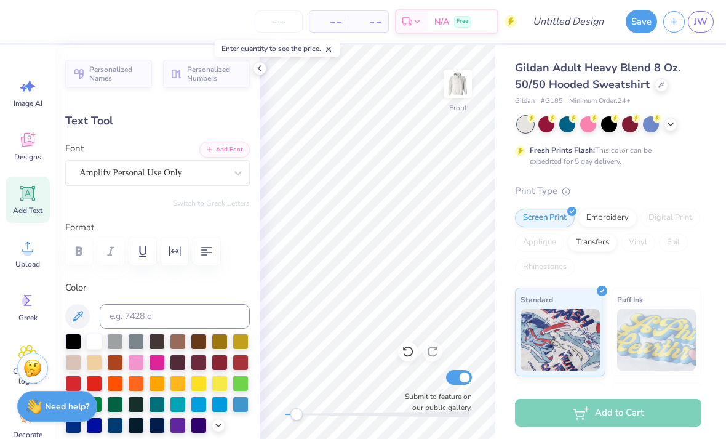
type input "9.71"
type input "0.0"
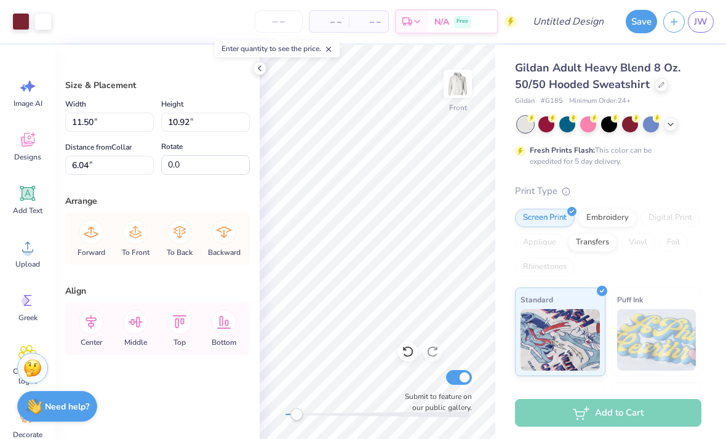
click at [695, 154] on div "Fresh Prints Flash: This color can be expedited for 5 day delivery." at bounding box center [608, 141] width 186 height 50
click at [261, 64] on icon at bounding box center [260, 68] width 10 height 10
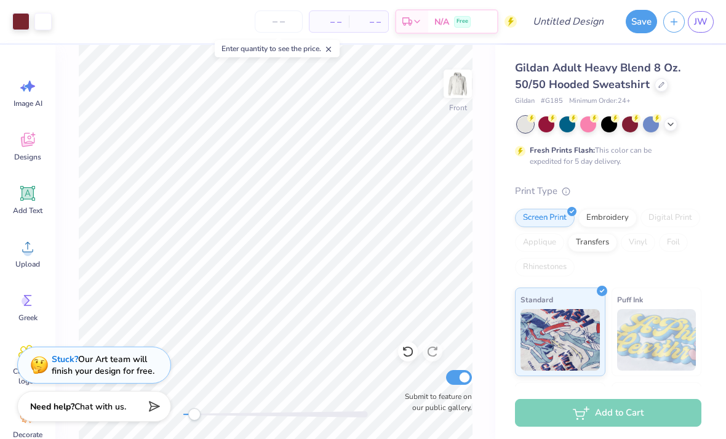
click at [403, 351] on icon at bounding box center [408, 351] width 12 height 12
click at [402, 350] on icon at bounding box center [408, 351] width 12 height 12
type input "6.04"
click at [400, 353] on div at bounding box center [408, 351] width 20 height 20
click at [410, 356] on icon at bounding box center [408, 351] width 12 height 12
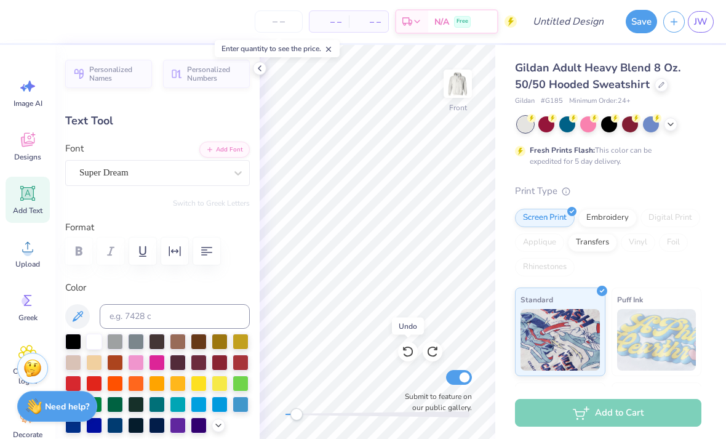
type input "2.53"
type input "1.10"
type input "10.25"
type input "9.6"
type input "2.69"
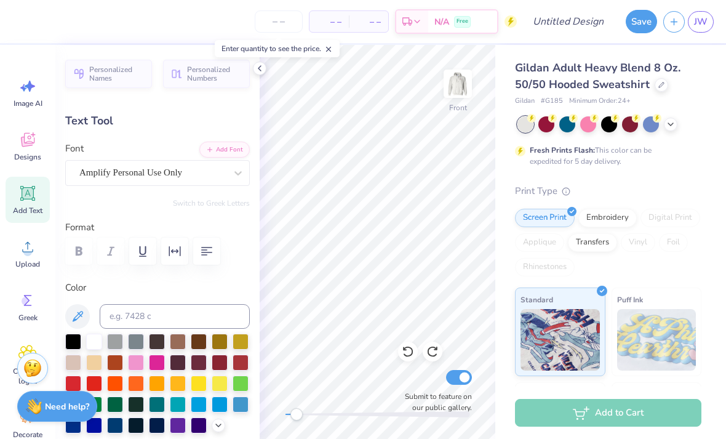
type input "0.98"
type input "9.54"
type textarea "Sacred Heart"
click at [711, 141] on div "Gildan Adult Heavy Blend 8 Oz. 50/50 Hooded Sweatshirt Gildan # G185 Minimum Or…" at bounding box center [610, 305] width 231 height 521
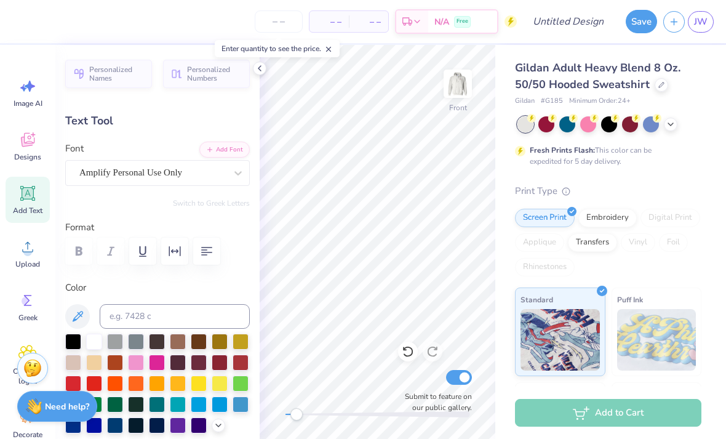
type input "1.56"
type input "0.78"
type input "10.60"
type input "0.0"
click at [34, 206] on span "Add Text" at bounding box center [28, 210] width 30 height 10
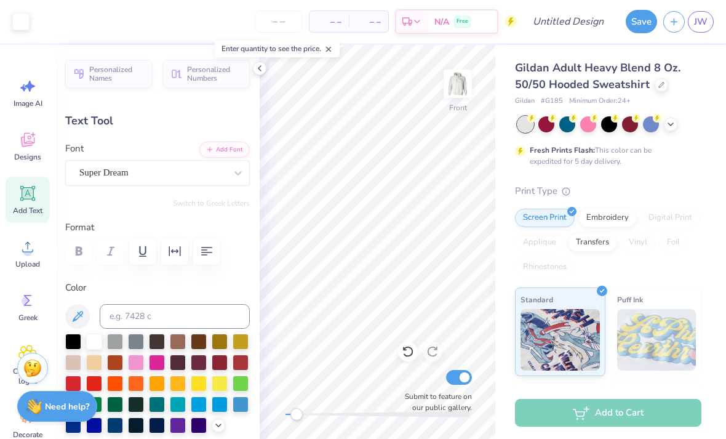
type input "6.58"
type input "1.91"
type input "15.05"
type input "1.64"
type input "0.80"
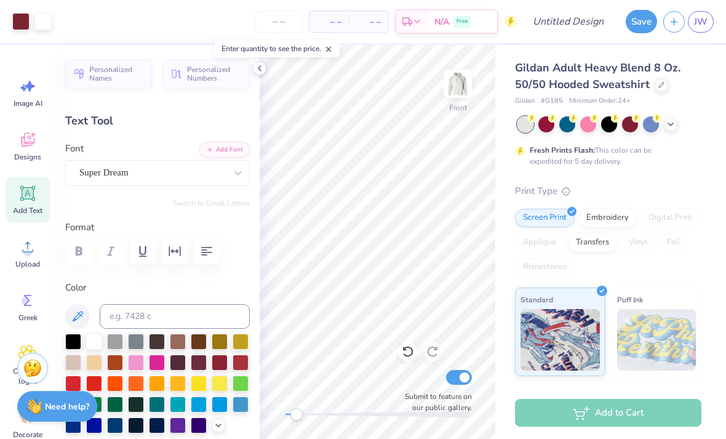
type input "9.71"
type input "-16.1"
type input "6.58"
type input "1.91"
type input "15.05"
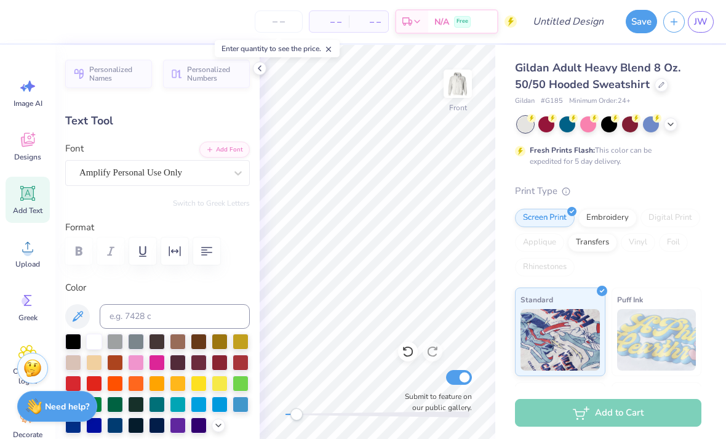
type input "0.0"
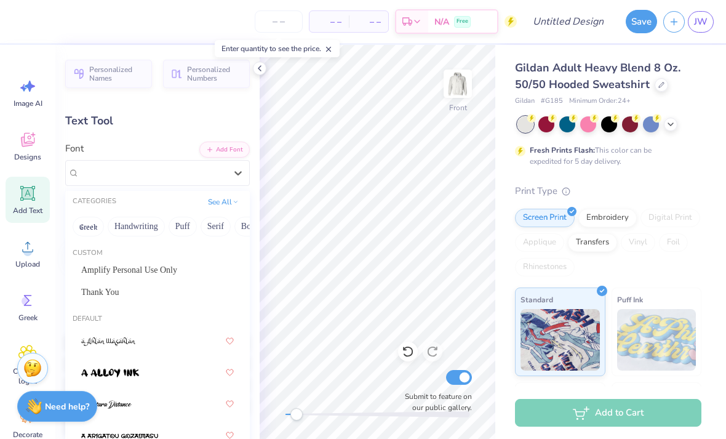
click at [148, 260] on div "Amplify Personal Use Only" at bounding box center [157, 270] width 175 height 20
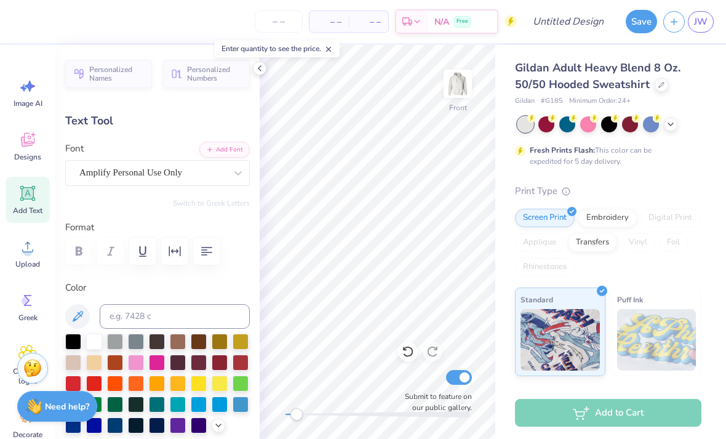
scroll to position [0, 1]
type textarea "X"
type textarea "p"
type textarea "Pi"
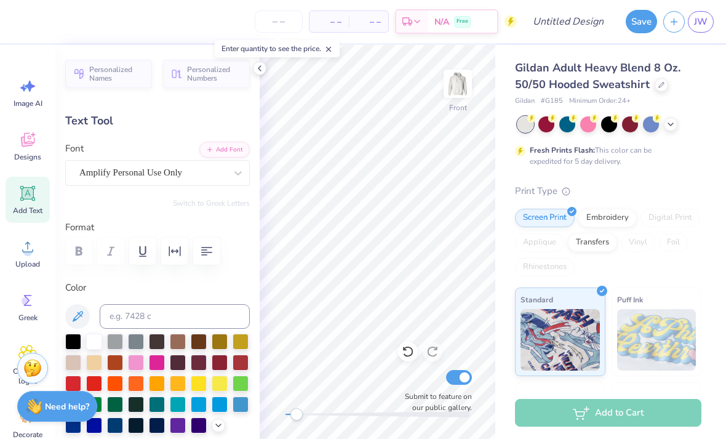
type input "1.64"
type input "0.80"
type input "9.71"
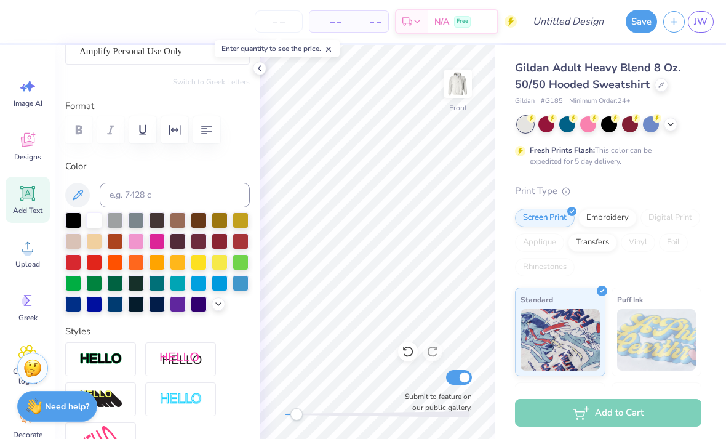
scroll to position [120, 0]
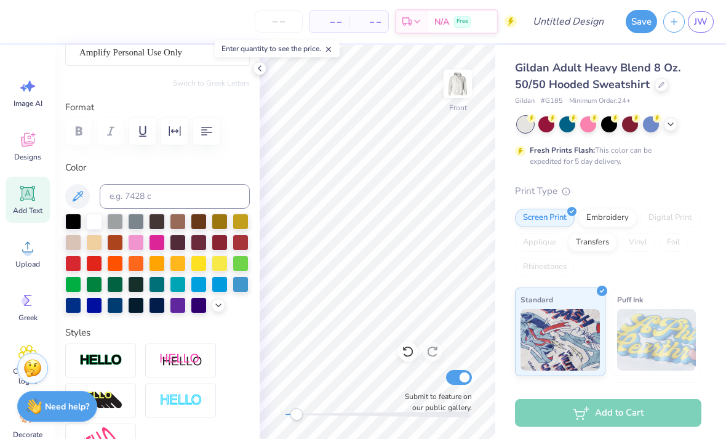
click at [658, 185] on div "Print Type" at bounding box center [608, 191] width 186 height 14
click at [710, 132] on div "Gildan Adult Heavy Blend 8 Oz. 50/50 Hooded Sweatshirt Gildan # G185 Minimum Or…" at bounding box center [610, 305] width 231 height 521
click at [258, 72] on icon at bounding box center [260, 68] width 10 height 10
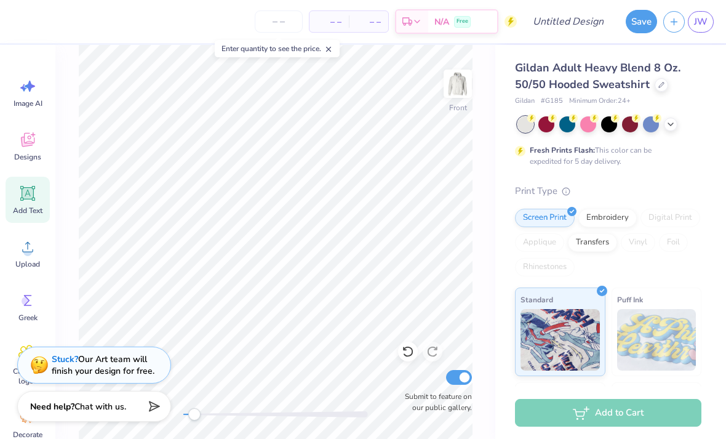
type input "0.0"
type input "2.10"
type input "1.89"
type input "15.06"
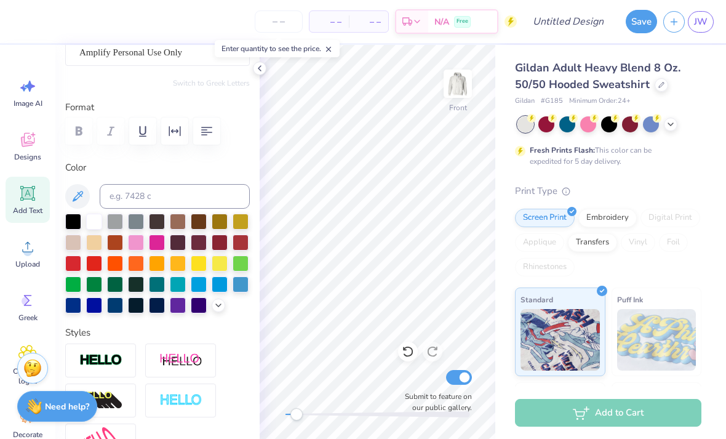
click at [674, 212] on div "Digital Print" at bounding box center [670, 218] width 60 height 18
